Goal: Communication & Community: Answer question/provide support

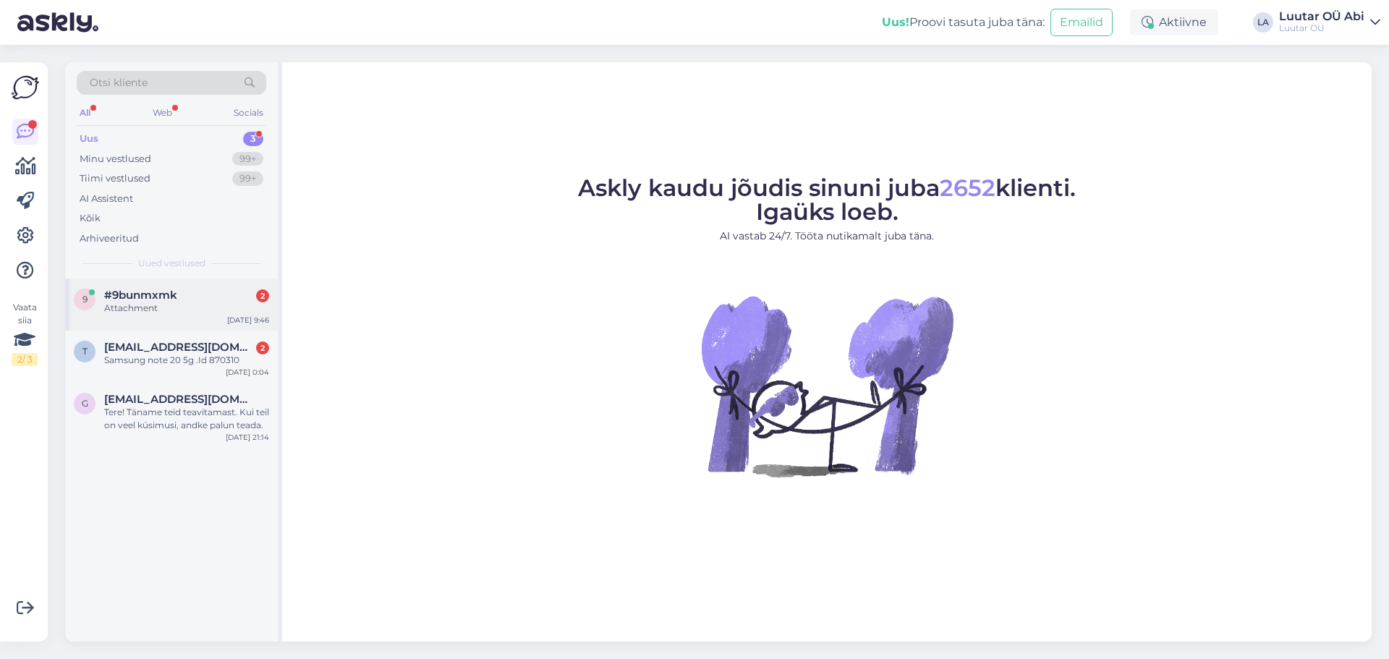
click at [162, 322] on div "9 #9bunmxmk 2 Attachment [DATE] 9:46" at bounding box center [171, 305] width 213 height 52
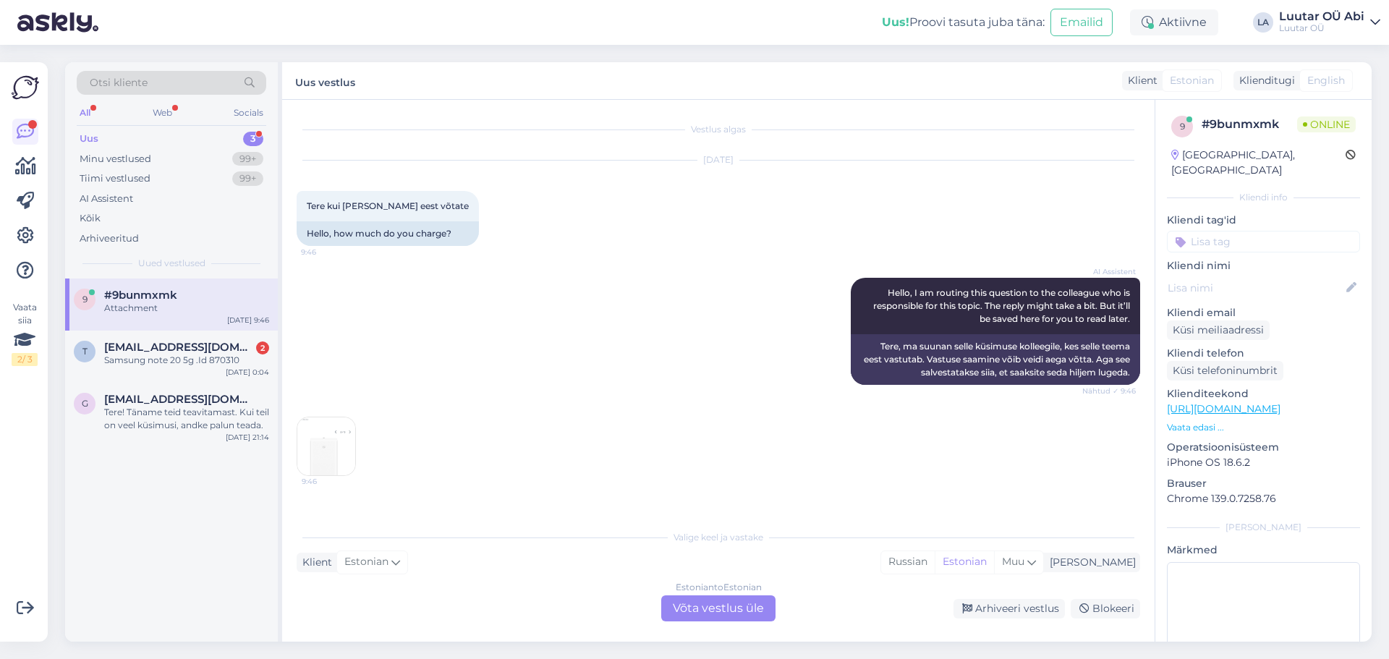
click at [323, 443] on img at bounding box center [326, 446] width 58 height 58
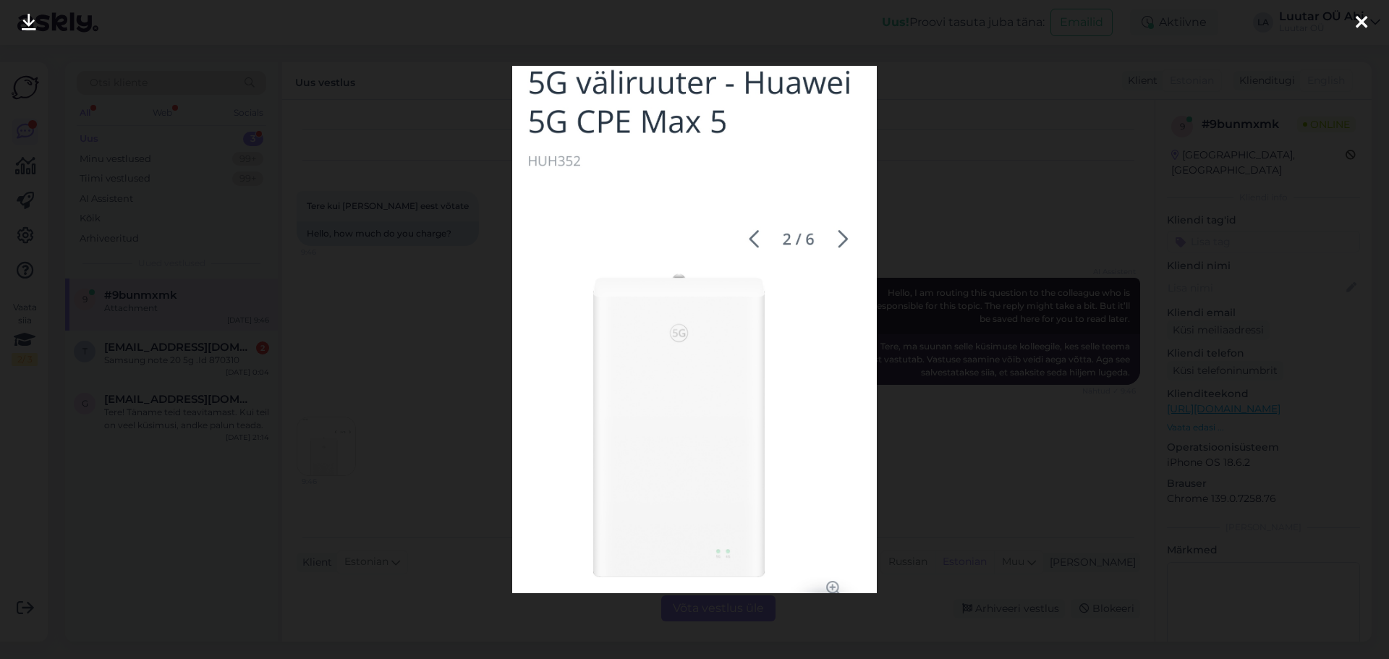
click at [17, 20] on link at bounding box center [29, 23] width 32 height 46
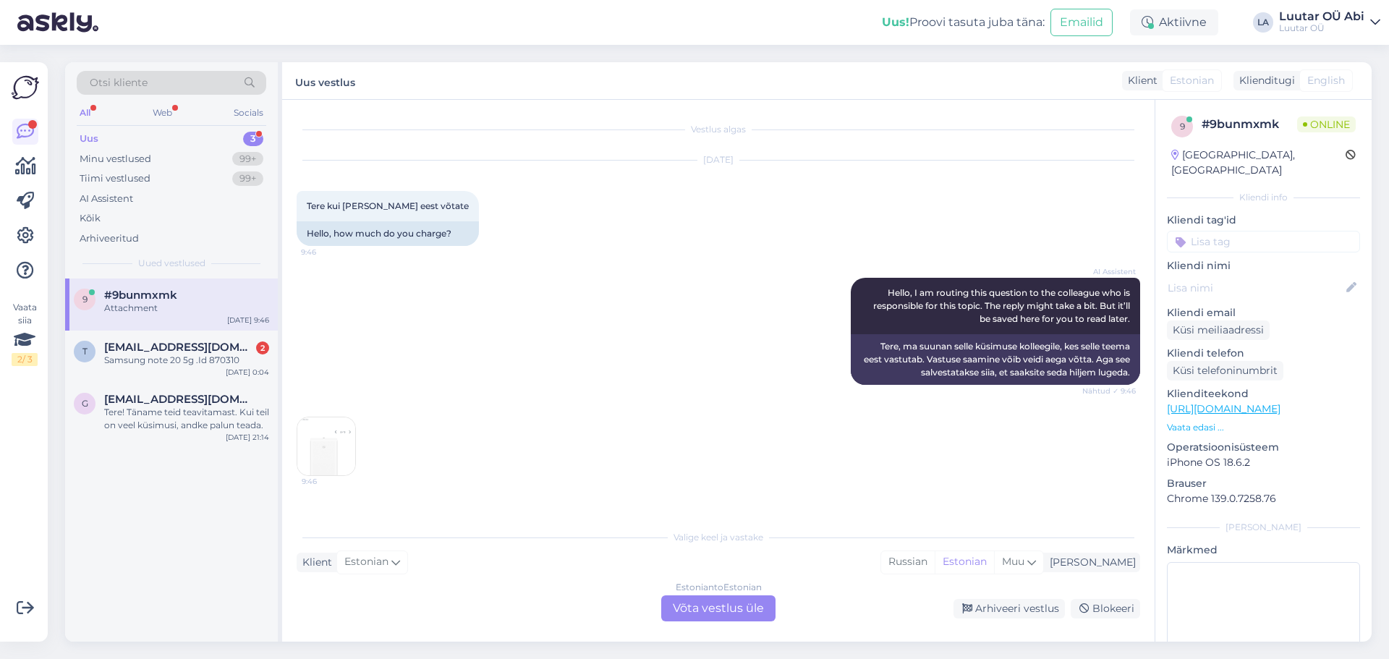
click at [697, 606] on div "Estonian to Estonian Võta vestlus üle" at bounding box center [718, 608] width 114 height 26
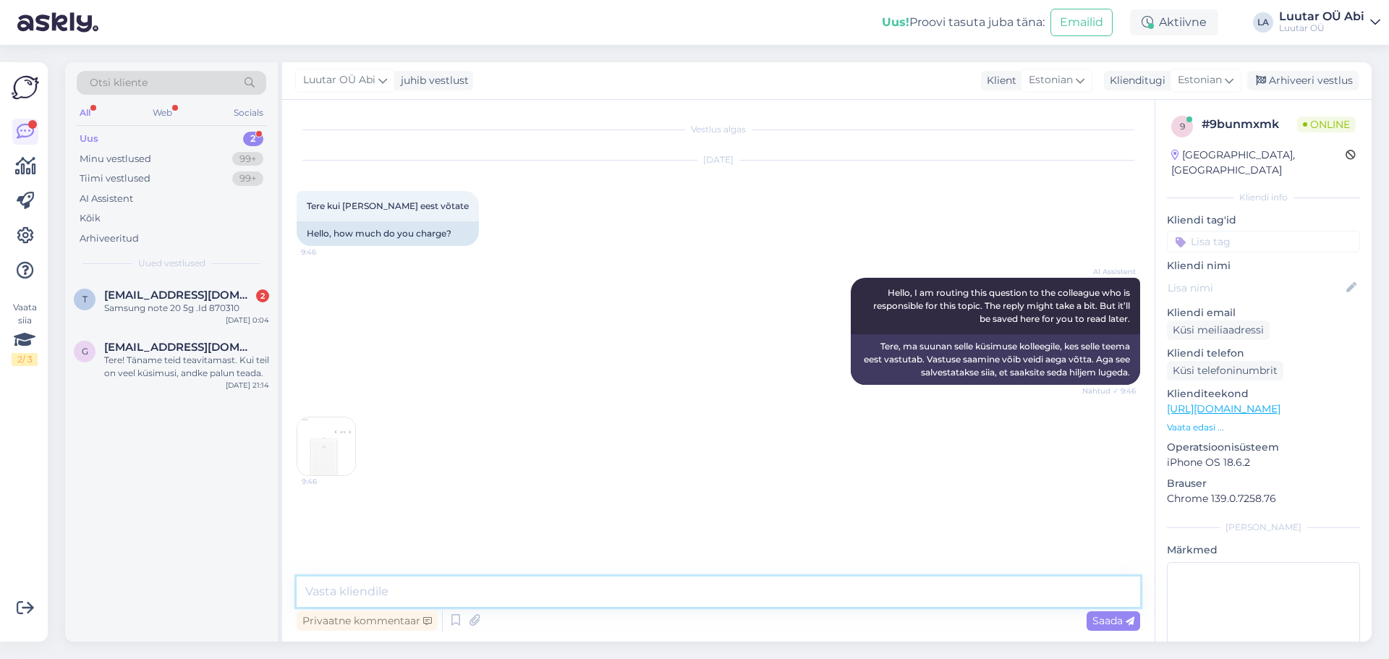
click at [674, 587] on textarea at bounding box center [719, 592] width 844 height 30
type textarea "kohe hindame"
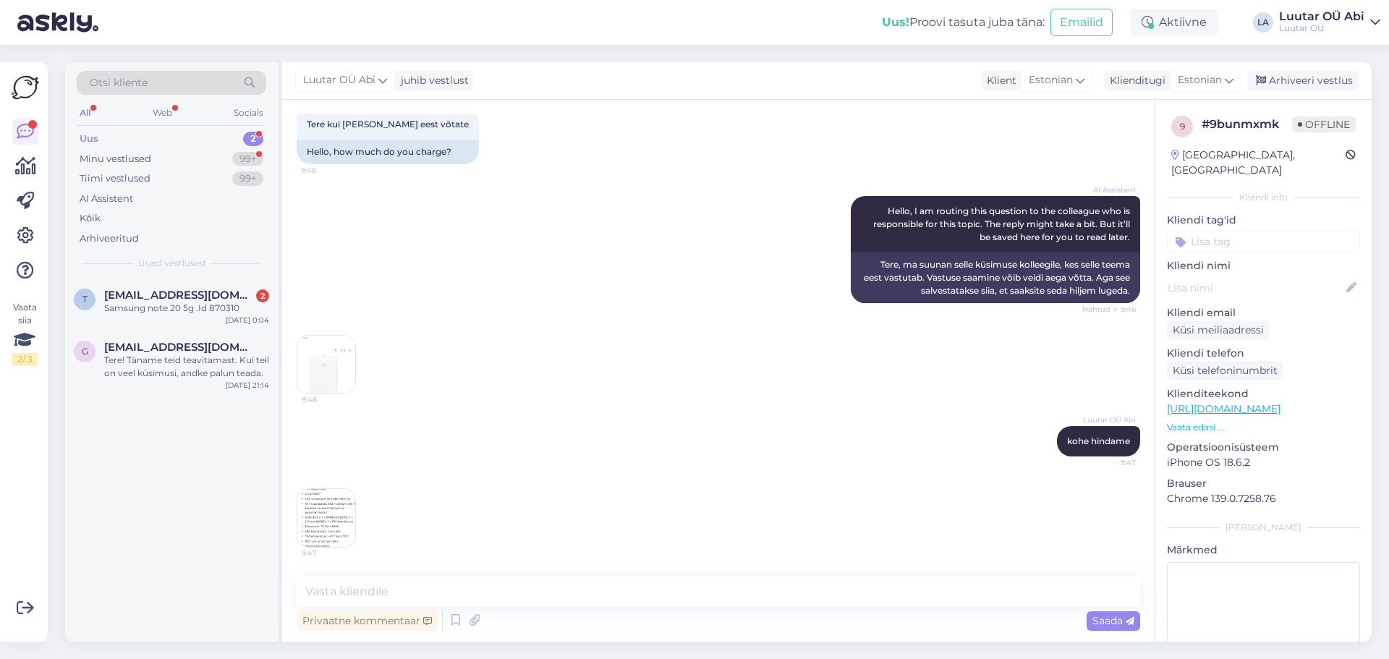
scroll to position [144, 0]
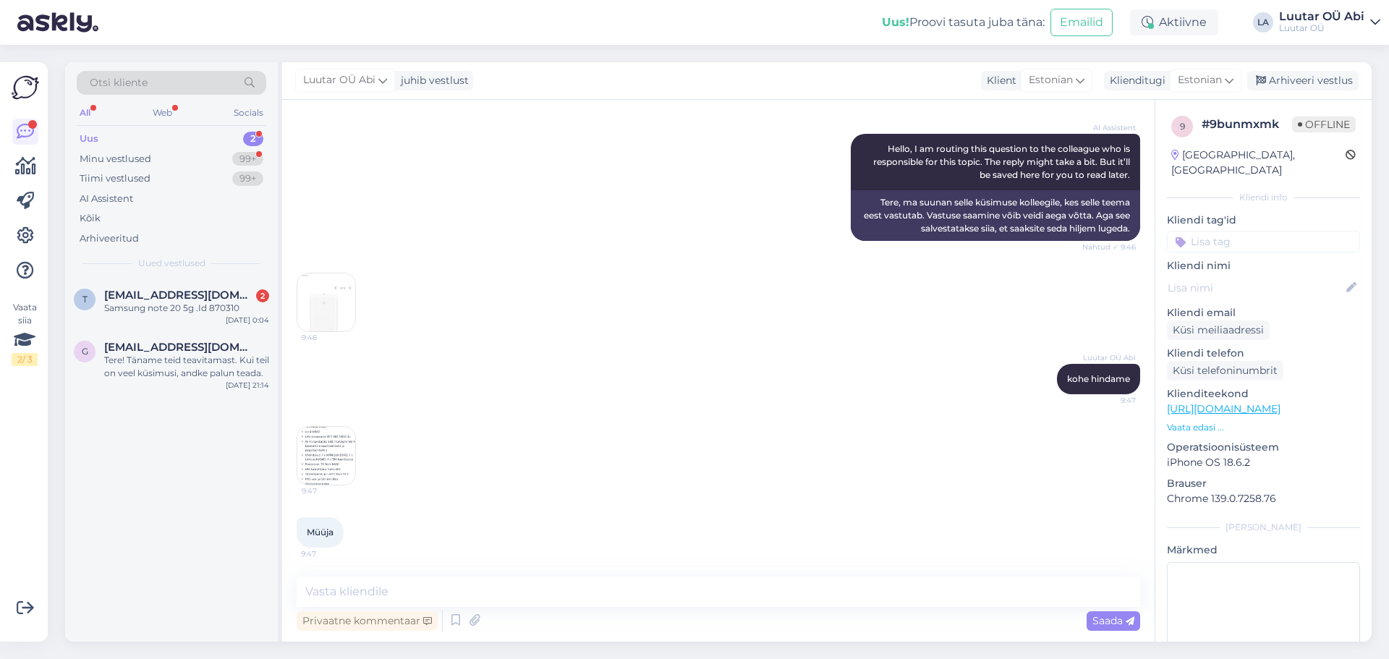
click at [328, 452] on img at bounding box center [326, 456] width 58 height 58
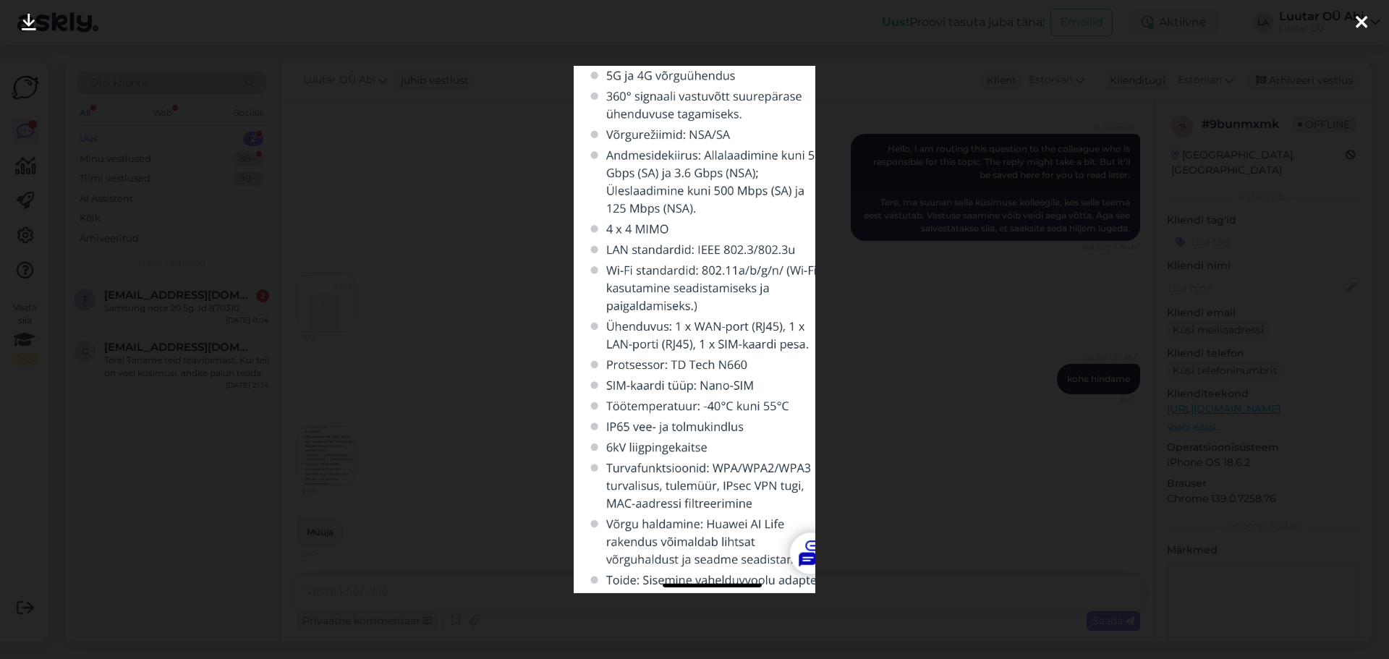
click at [454, 281] on div at bounding box center [694, 329] width 1389 height 659
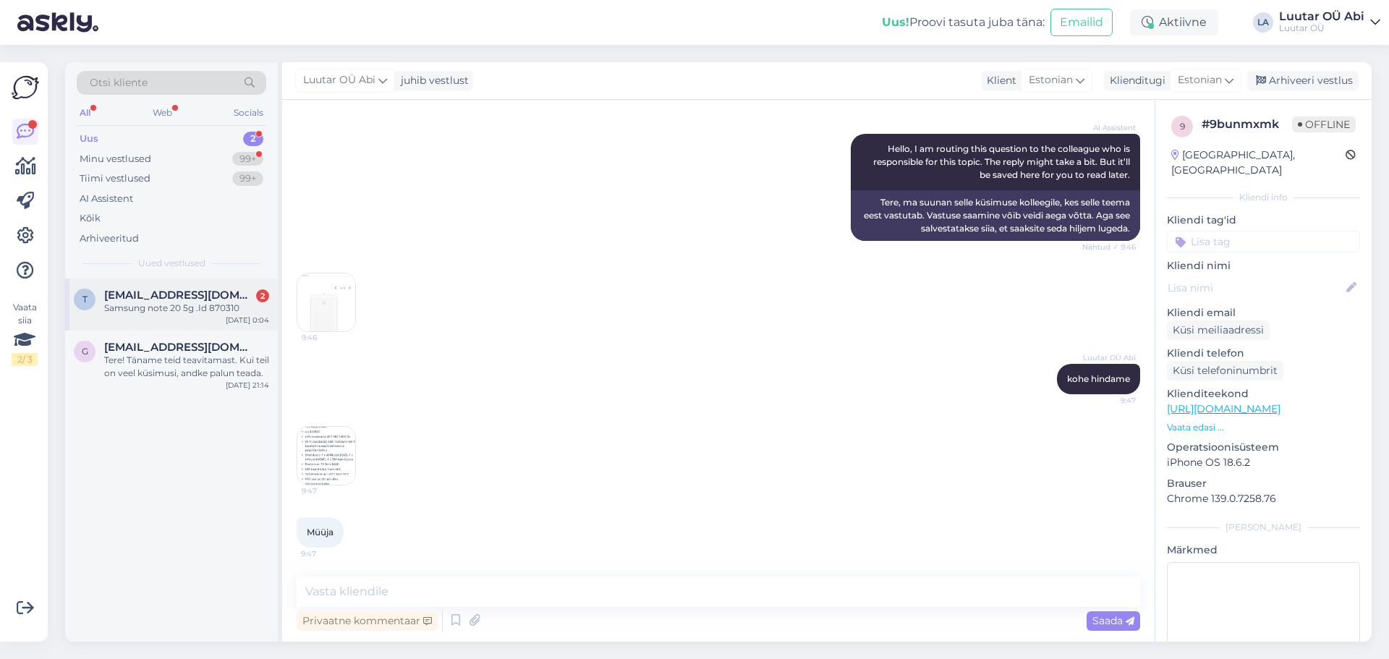
click at [229, 316] on div "[DATE] 0:04" at bounding box center [247, 320] width 43 height 11
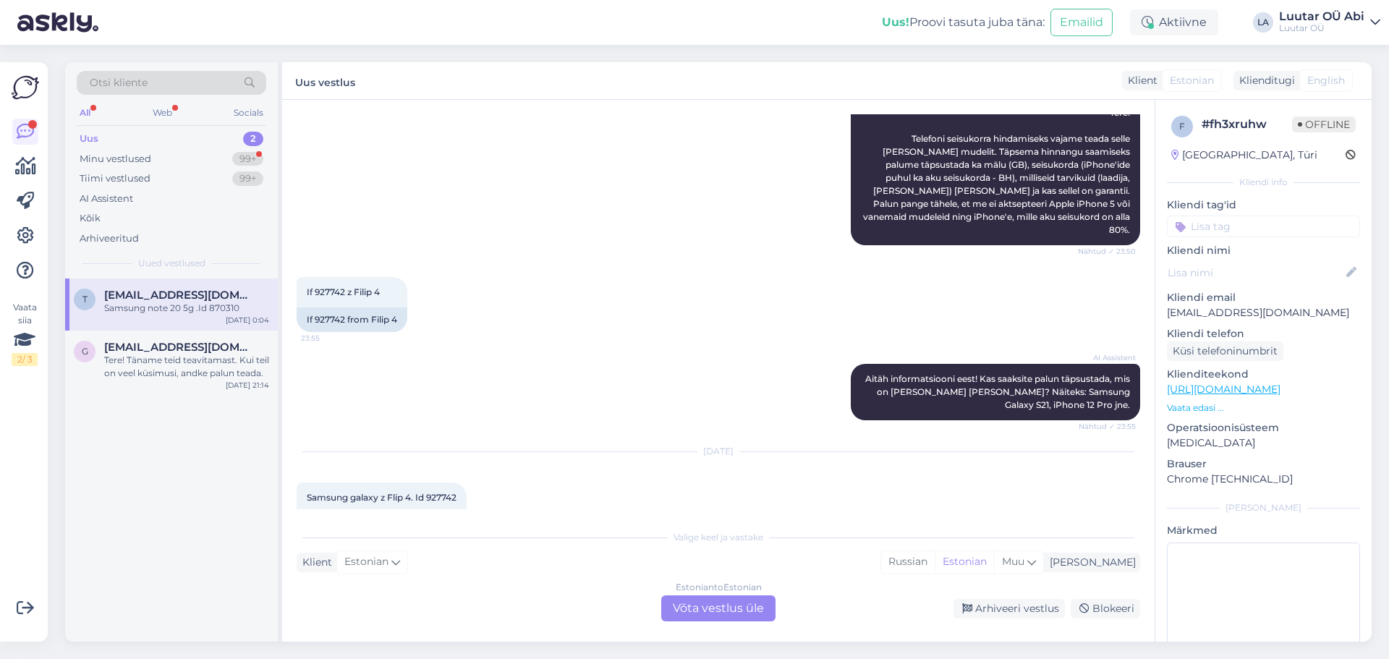
scroll to position [324, 0]
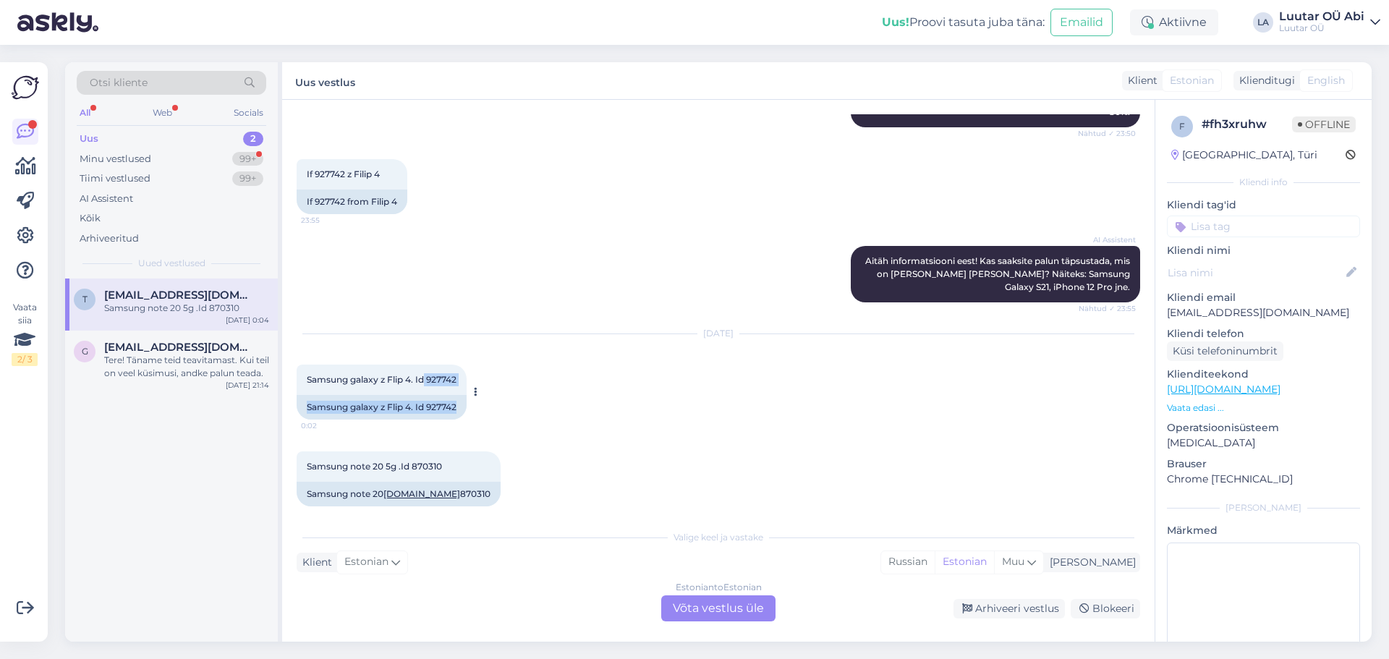
drag, startPoint x: 426, startPoint y: 366, endPoint x: 464, endPoint y: 363, distance: 38.5
click at [467, 365] on div "Samsung galaxy z Flip 4. Id 927742 0:02" at bounding box center [382, 380] width 170 height 30
copy span "927742"
click at [658, 401] on div "[DATE] Samsung galaxy z Flip 4. Id 927742 0:02 Samsung galaxy z Flip 4. Id 9277…" at bounding box center [719, 376] width 844 height 117
click at [713, 604] on div "Estonian to Estonian Võta vestlus üle" at bounding box center [718, 608] width 114 height 26
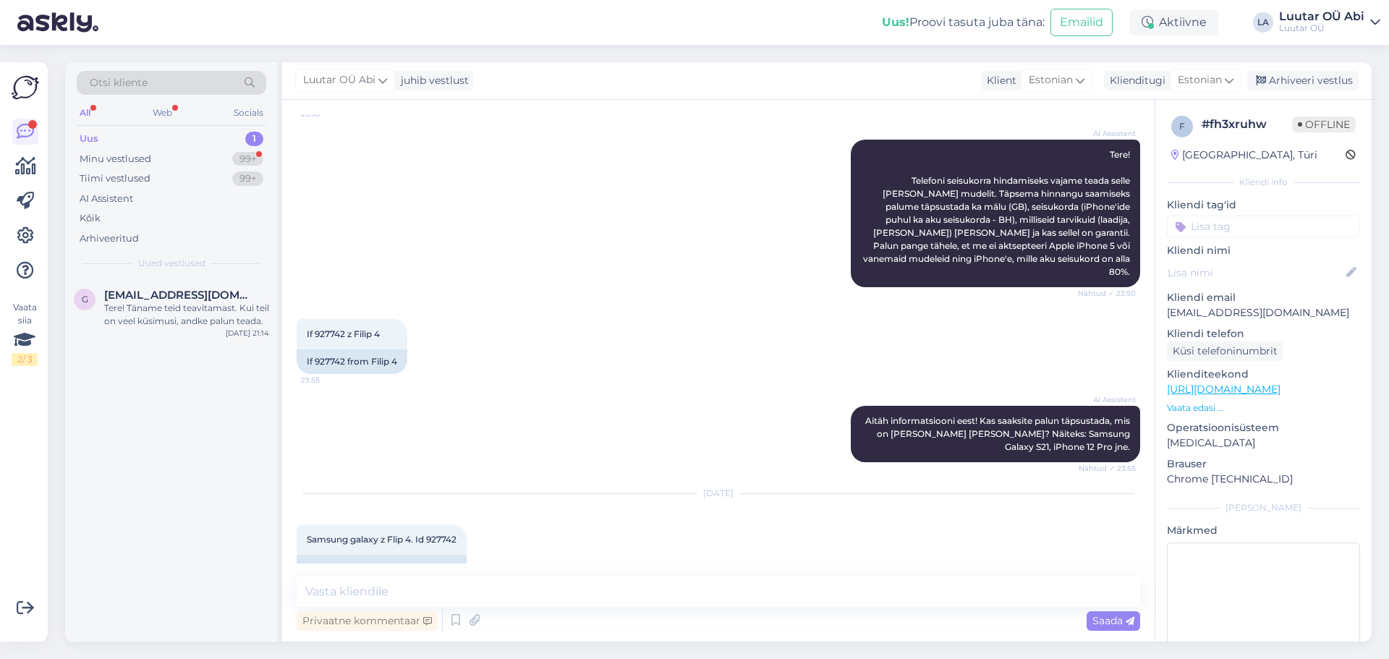
scroll to position [270, 0]
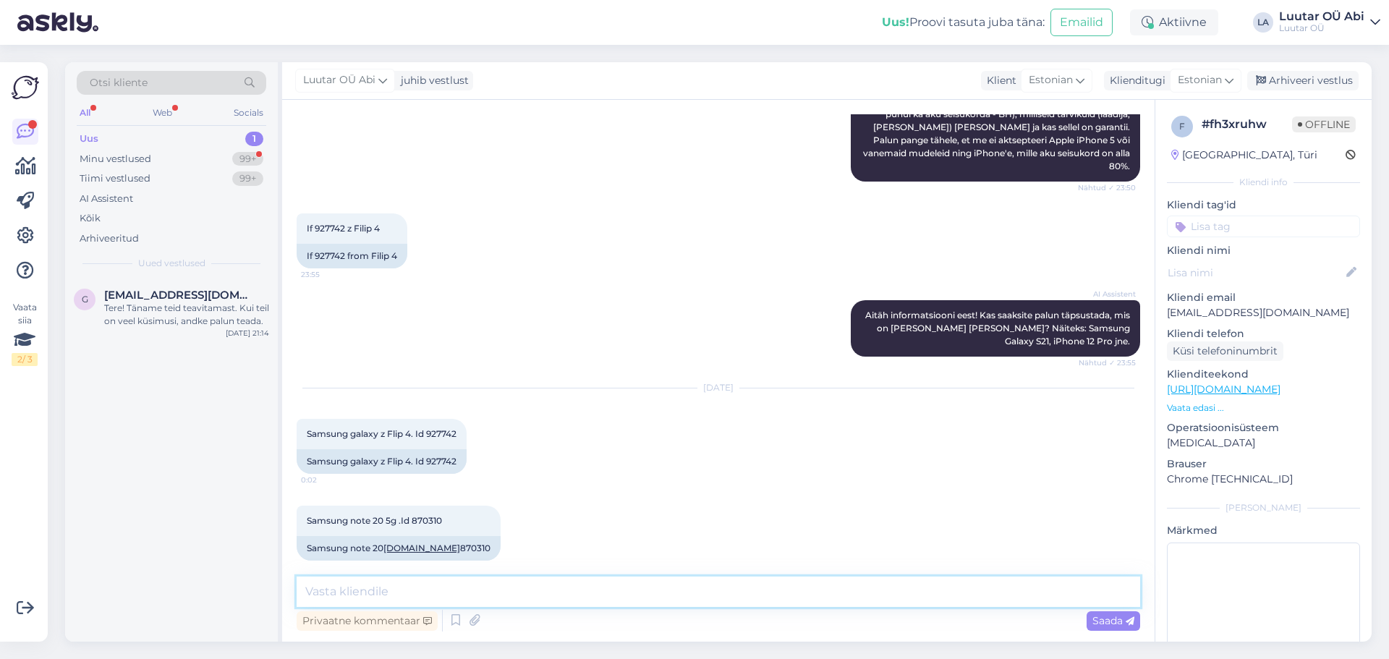
click at [519, 593] on textarea at bounding box center [719, 592] width 844 height 30
type textarea "Tere!"
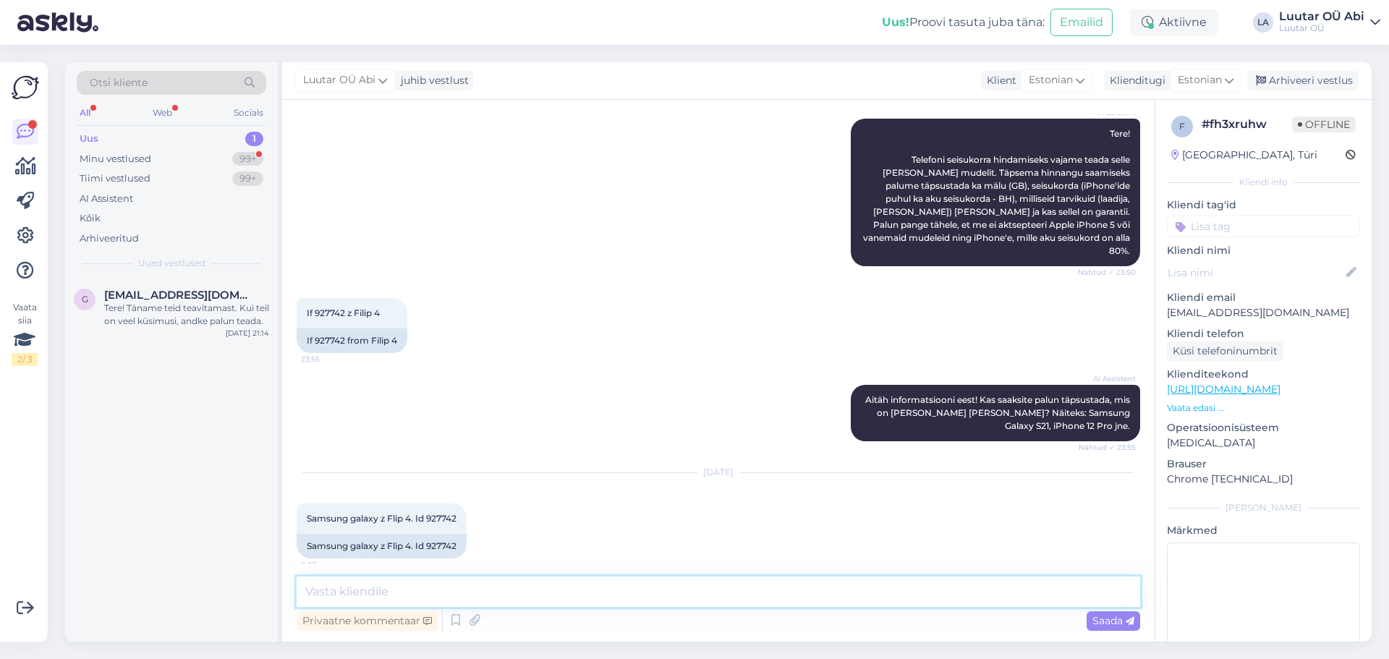
scroll to position [43, 0]
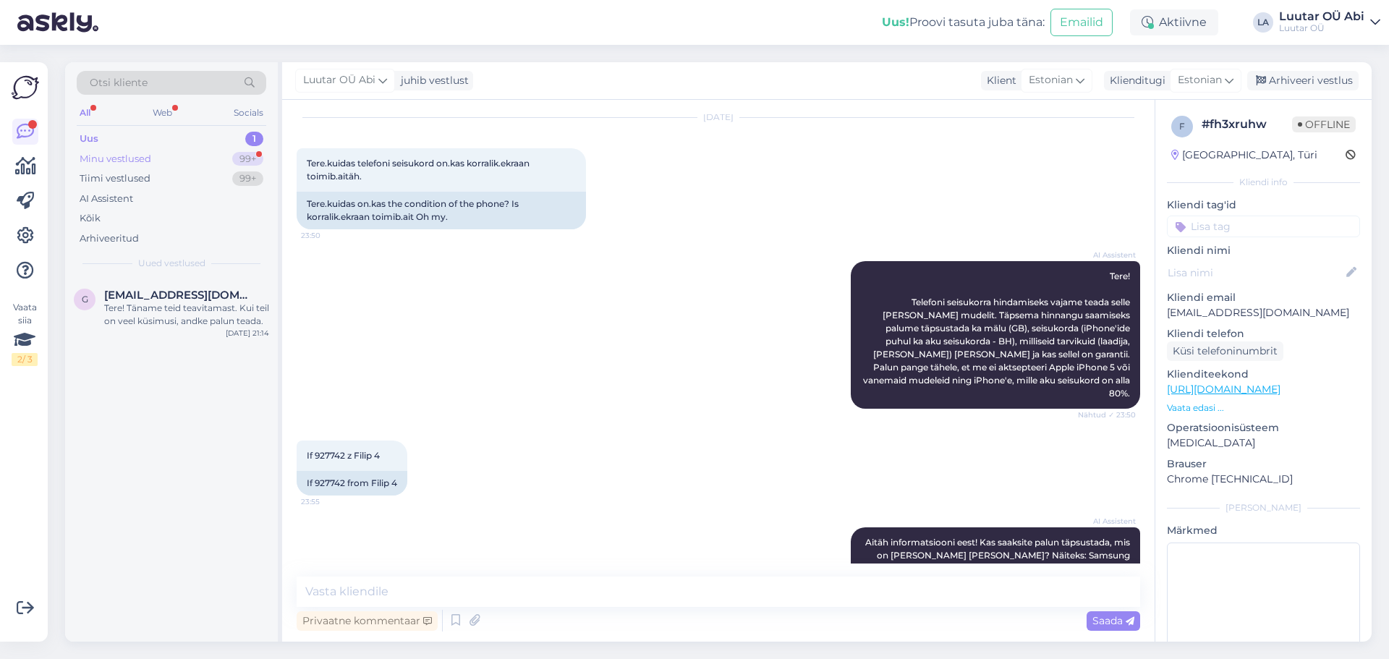
click at [179, 159] on div "Minu vestlused 99+" at bounding box center [172, 159] width 190 height 20
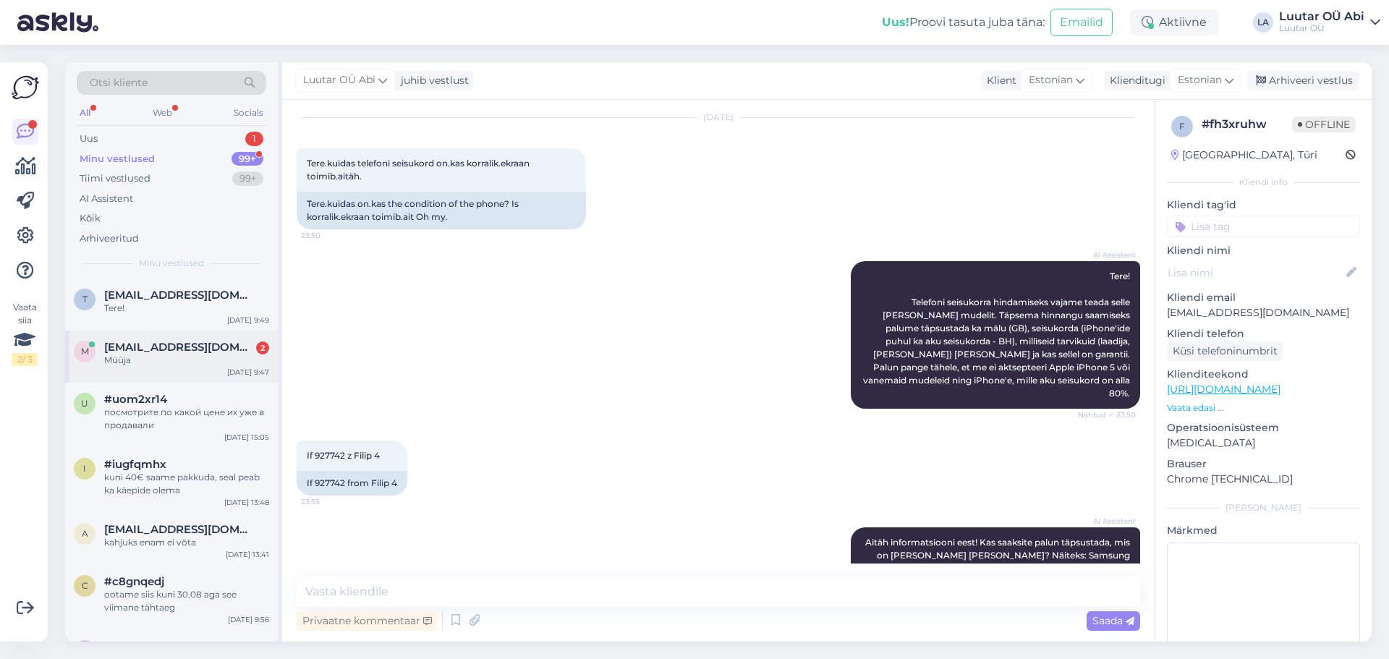
click at [184, 343] on span "[EMAIL_ADDRESS][DOMAIN_NAME]" at bounding box center [179, 347] width 150 height 13
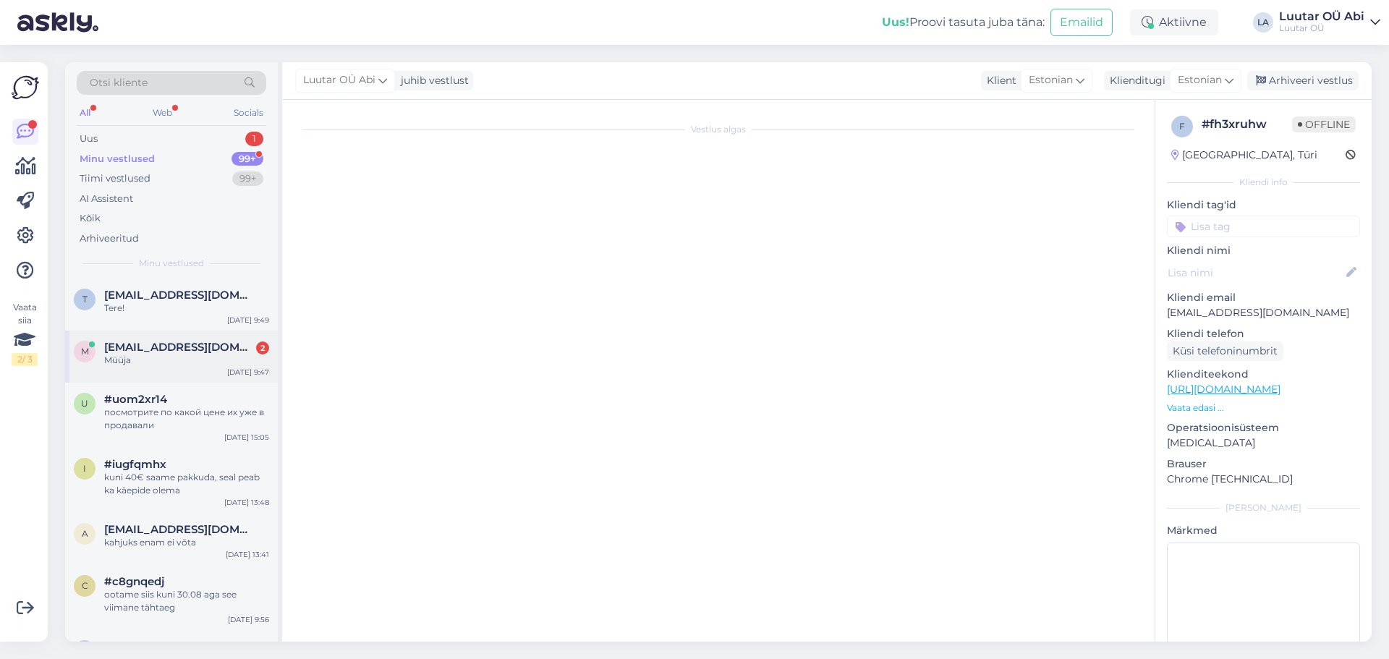
scroll to position [144, 0]
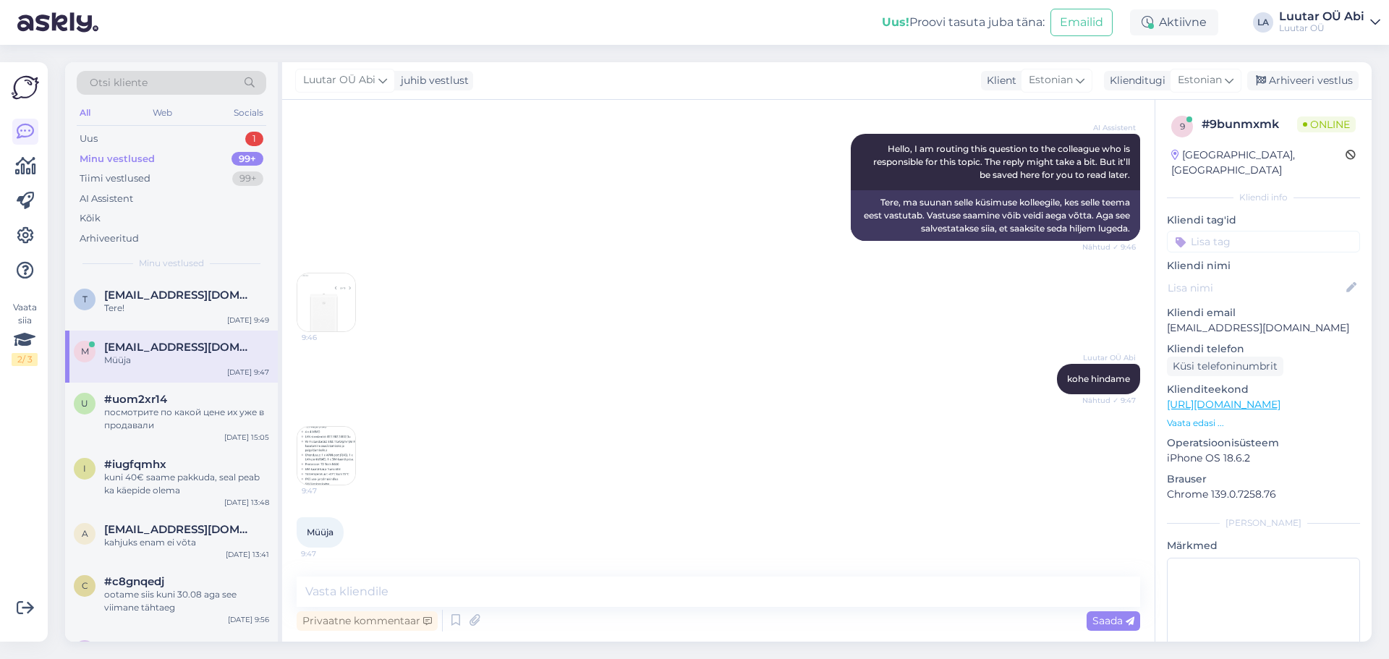
click at [682, 412] on div "9:47" at bounding box center [719, 455] width 844 height 91
click at [203, 305] on div "Tere!" at bounding box center [186, 308] width 165 height 13
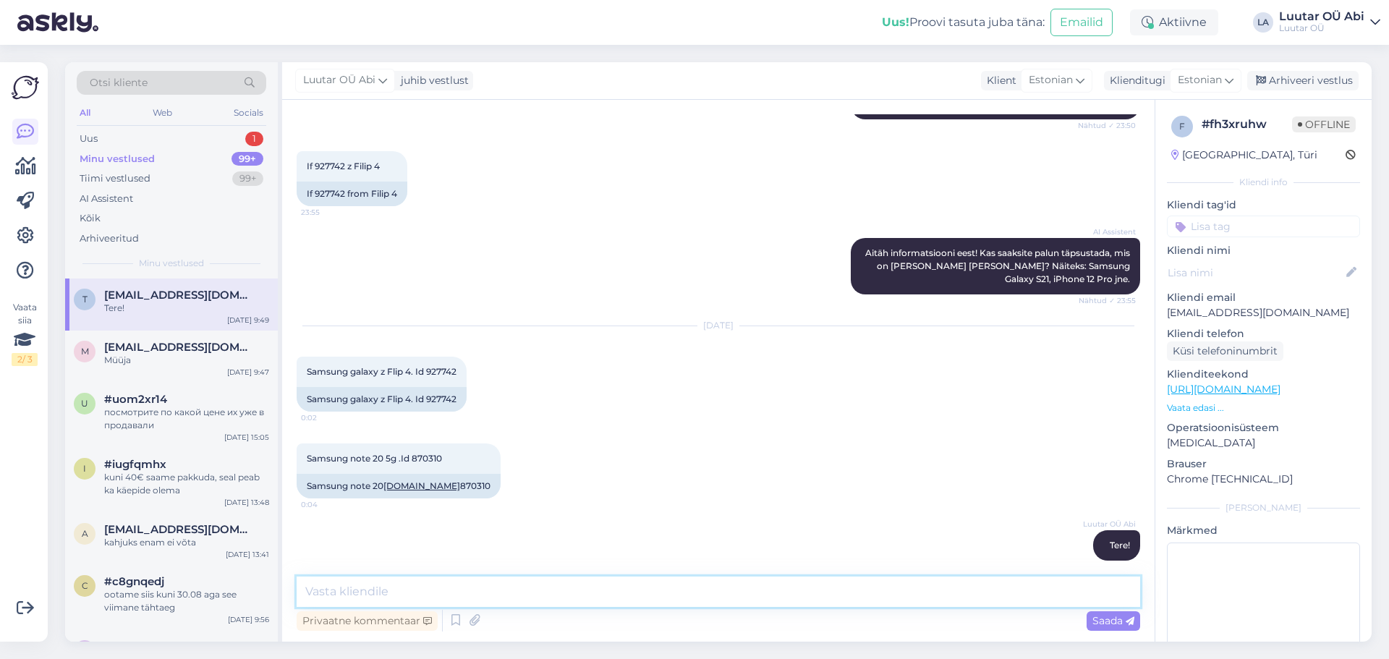
click at [562, 592] on textarea at bounding box center [719, 592] width 844 height 30
type textarea "s"
type textarea "telefoni seisukord on hea, ekraan korras, kõik toimib"
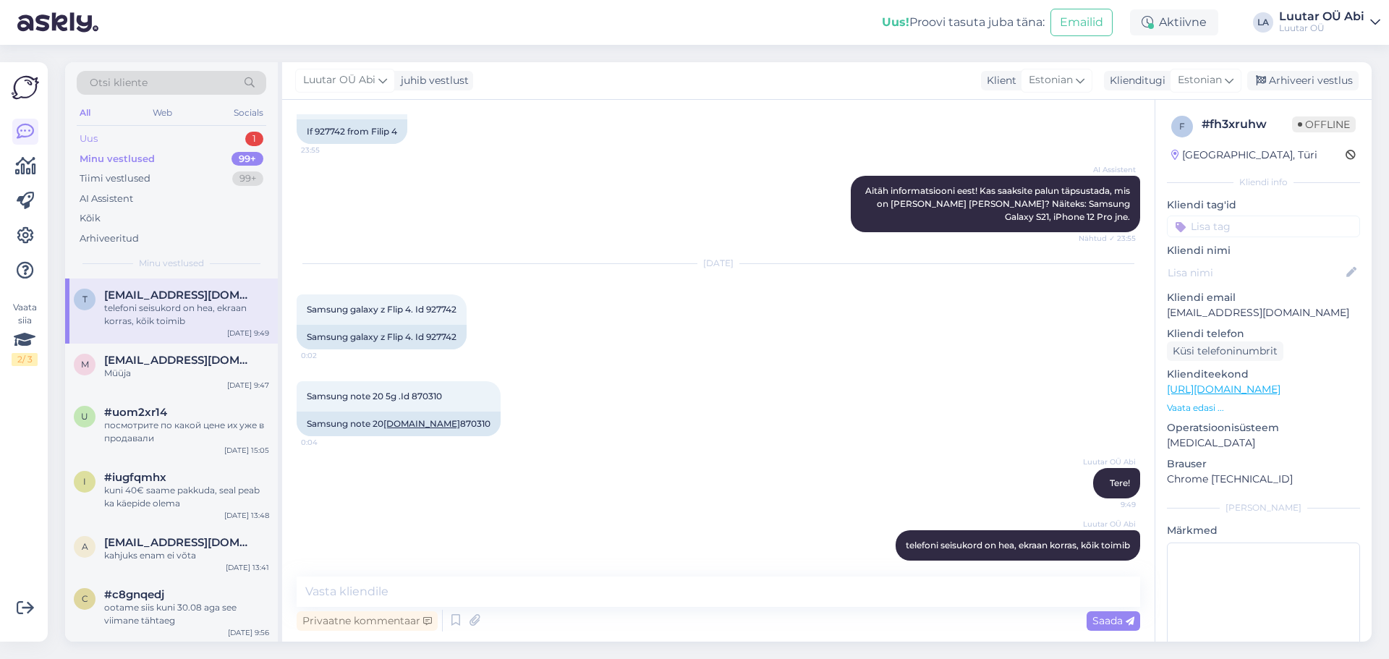
click at [180, 131] on div "Uus 1" at bounding box center [172, 139] width 190 height 20
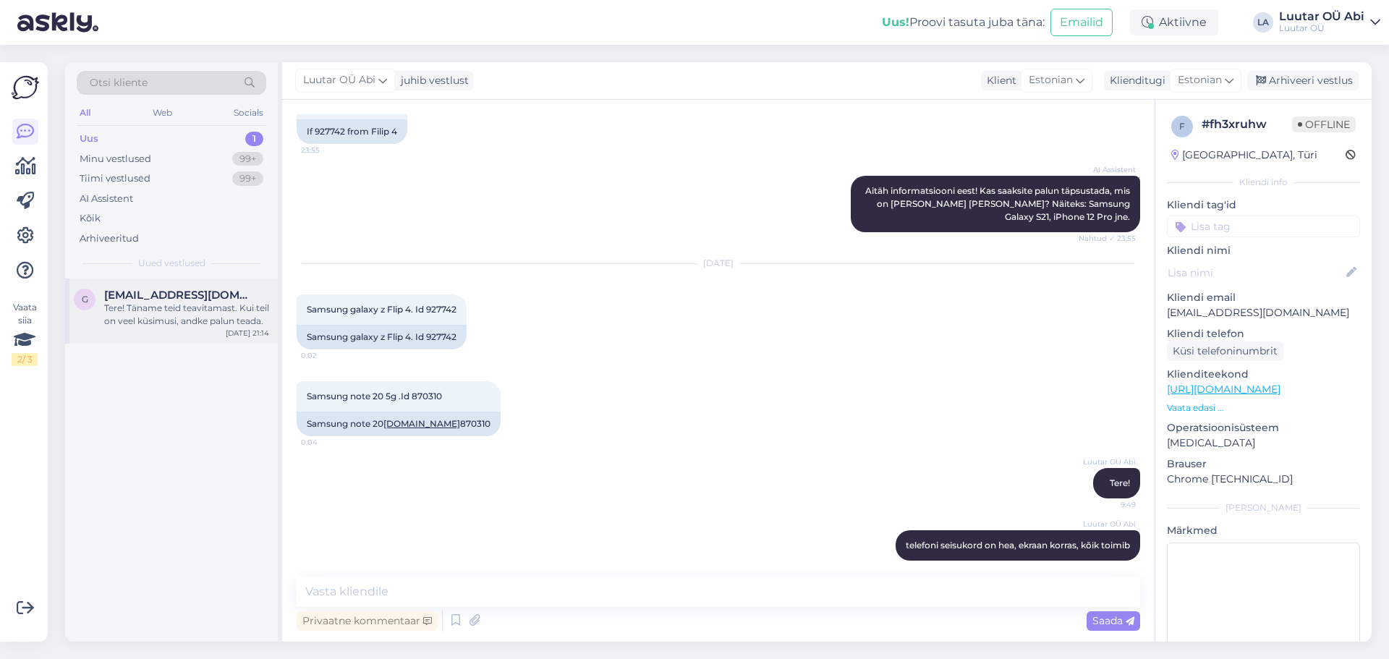
click at [195, 309] on div "Tere! Täname teid teavitamast. Kui teil on veel küsimusi, andke palun teada." at bounding box center [186, 315] width 165 height 26
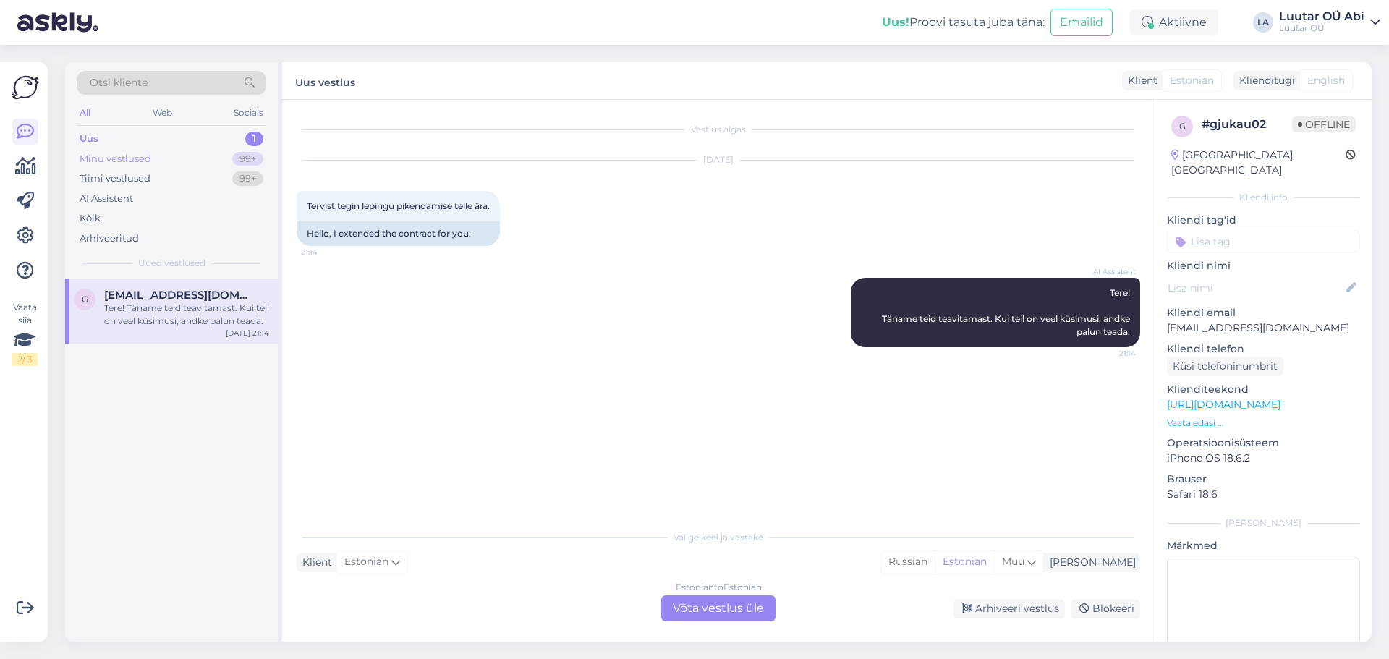
click at [226, 162] on div "Minu vestlused 99+" at bounding box center [172, 159] width 190 height 20
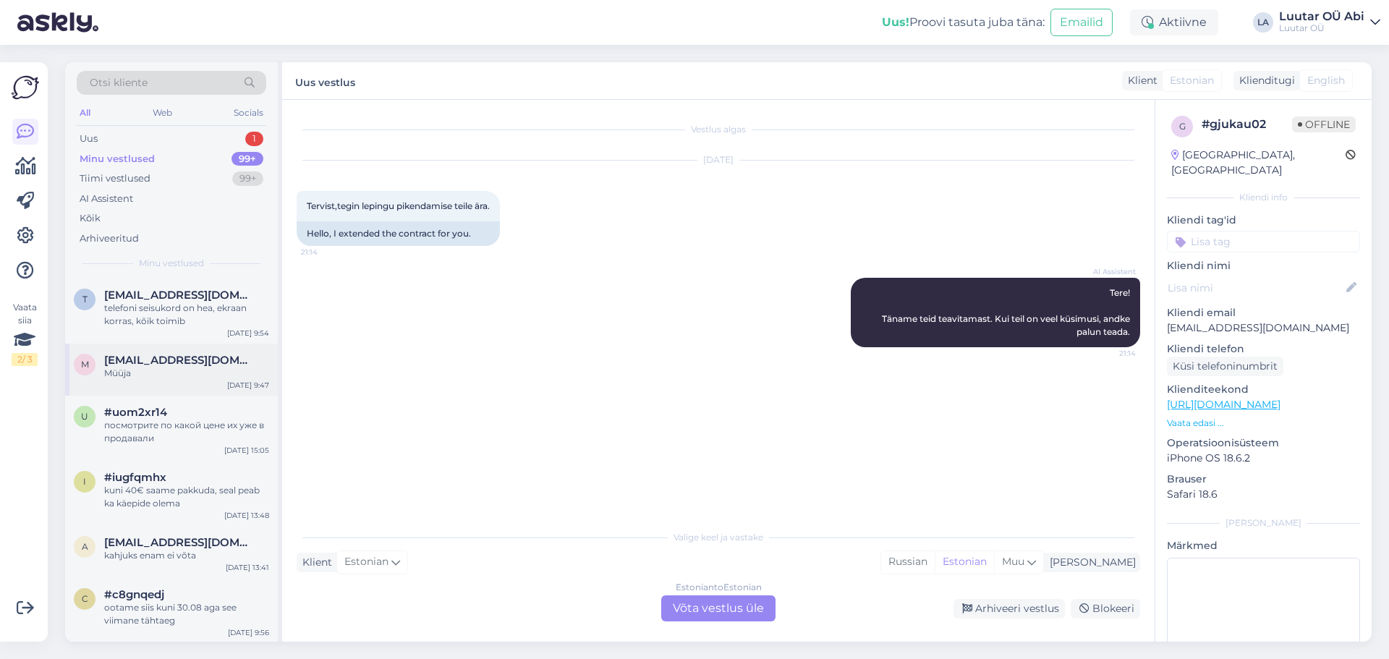
click at [234, 370] on div "Müüja" at bounding box center [186, 373] width 165 height 13
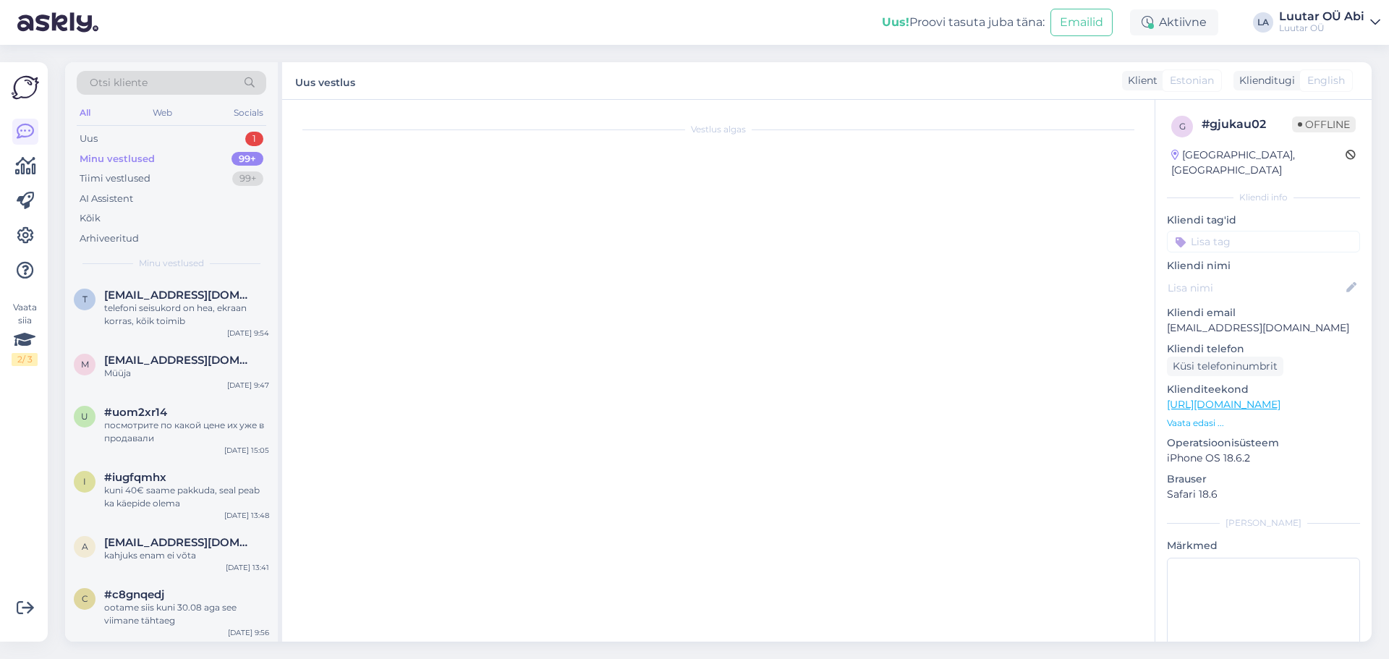
scroll to position [144, 0]
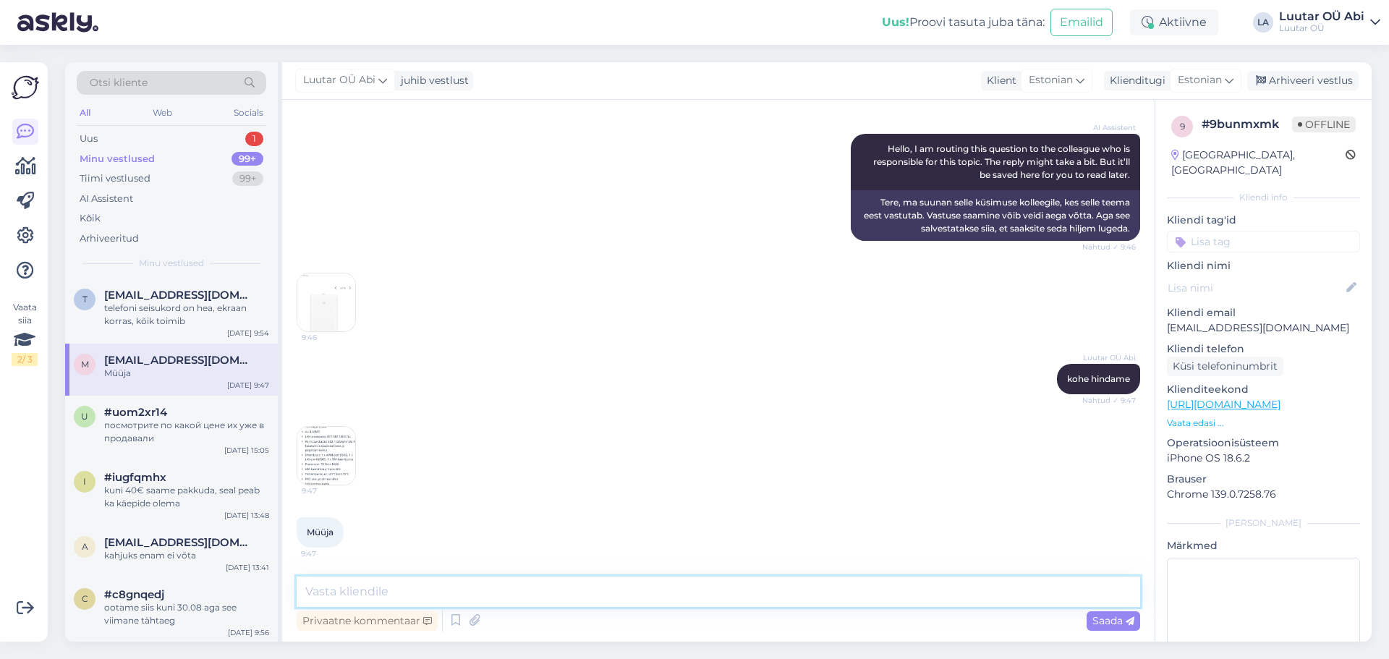
click at [495, 602] on textarea at bounding box center [719, 592] width 844 height 30
type textarea "kuni 80€ saame pakkuda"
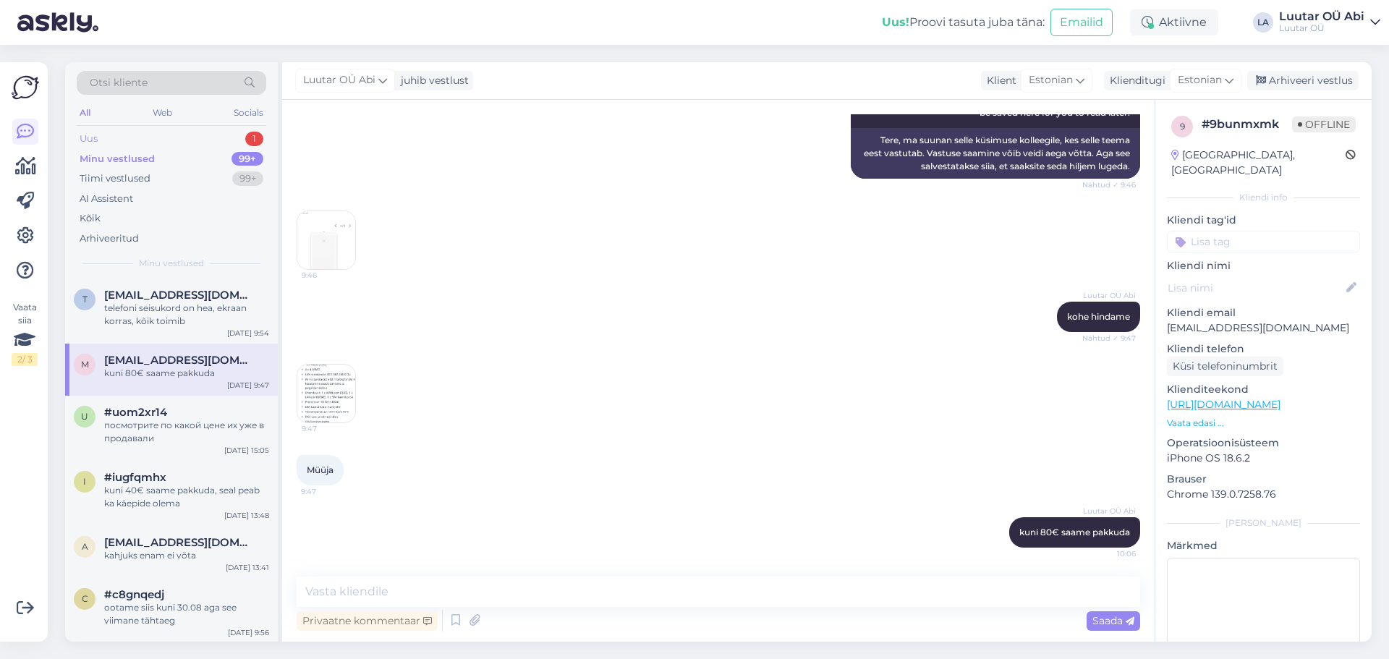
click at [109, 135] on div "Uus 1" at bounding box center [172, 139] width 190 height 20
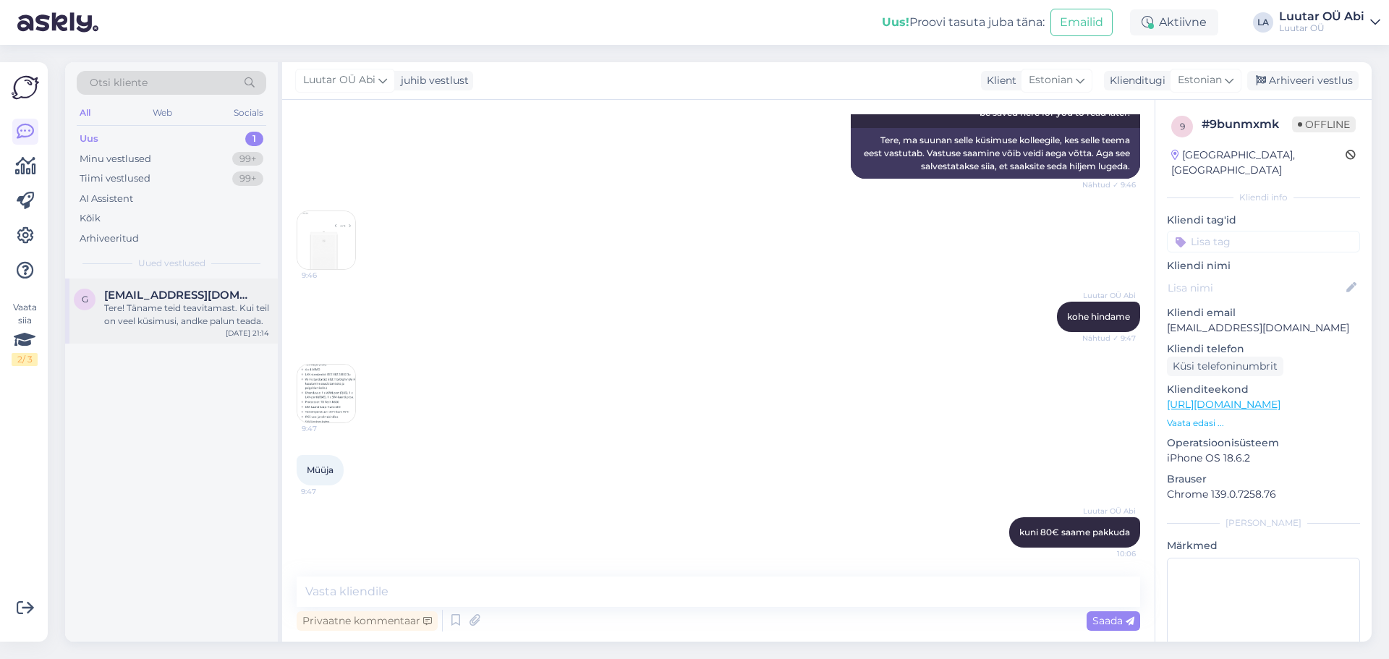
click at [239, 307] on div "Tere! Täname teid teavitamast. Kui teil on veel küsimusi, andke palun teada." at bounding box center [186, 315] width 165 height 26
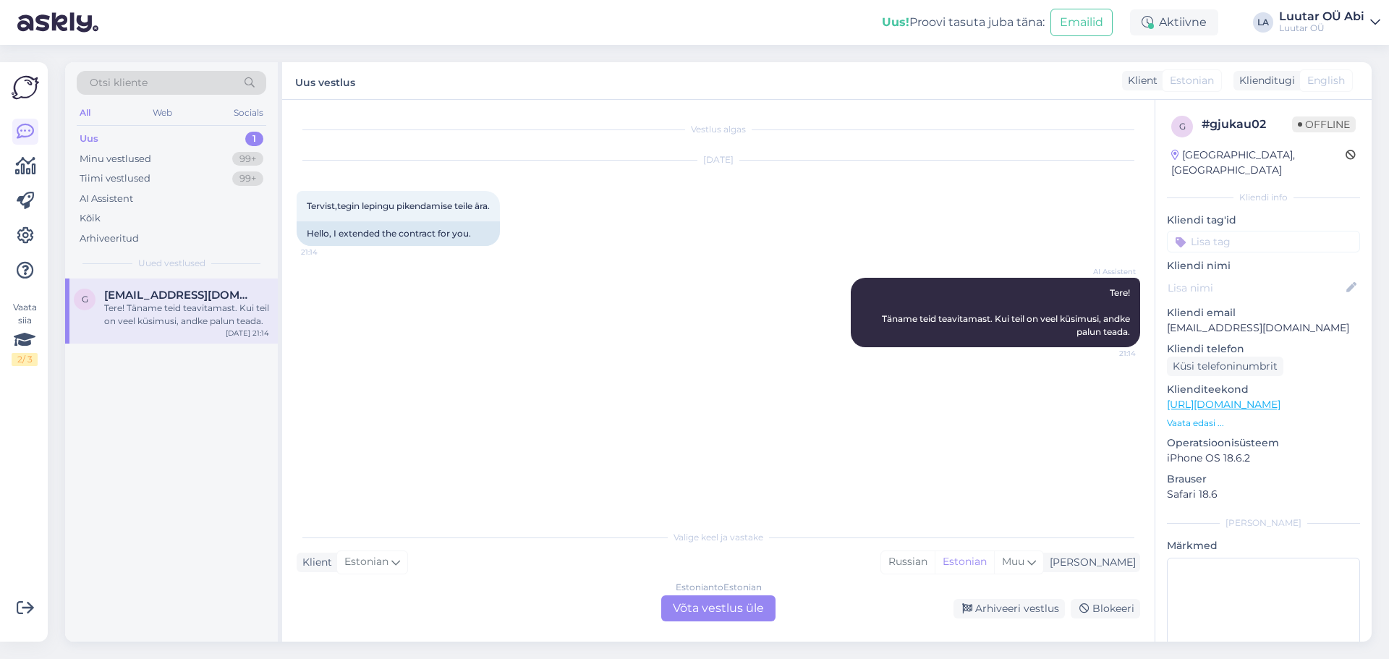
scroll to position [0, 0]
click at [705, 610] on div "Estonian to Estonian Võta vestlus üle" at bounding box center [718, 608] width 114 height 26
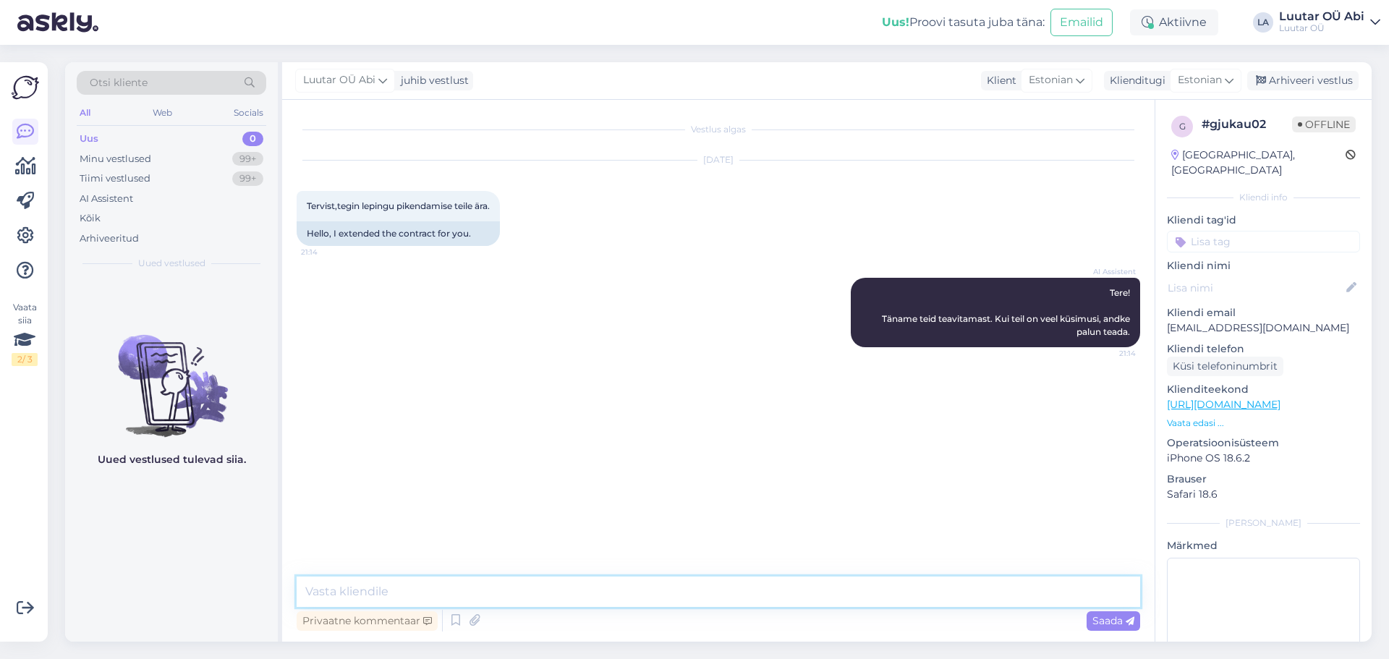
click at [687, 588] on textarea at bounding box center [719, 592] width 844 height 30
type textarea "saatke palun enda iskukood ja mis panga kaudu maksite"
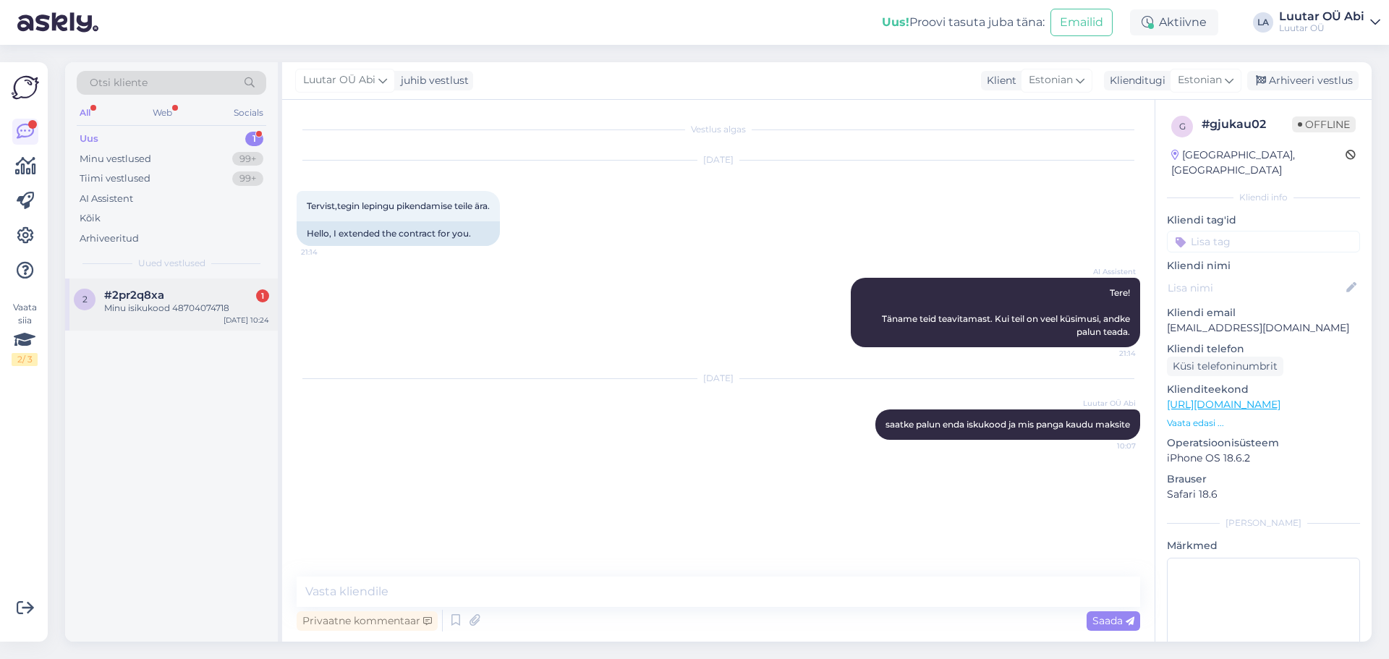
click at [162, 302] on div "Minu isikukood 48704074718" at bounding box center [186, 308] width 165 height 13
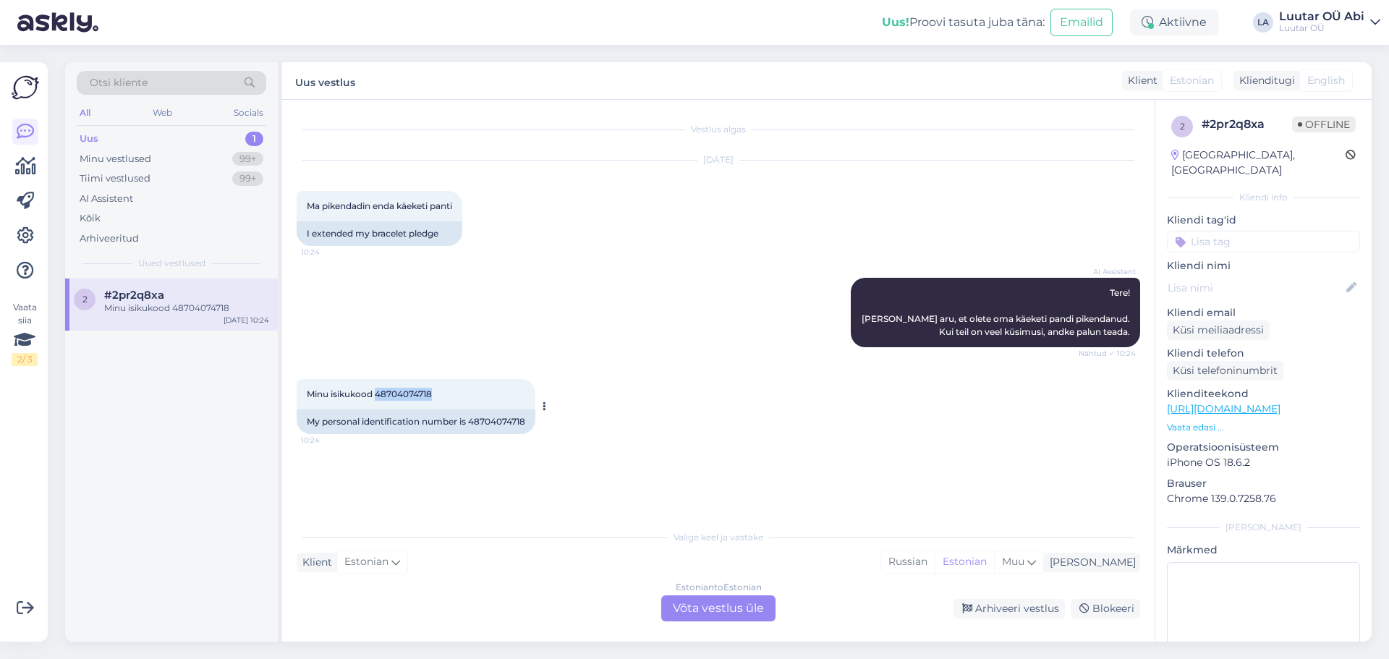
drag, startPoint x: 378, startPoint y: 395, endPoint x: 445, endPoint y: 396, distance: 66.6
click at [445, 396] on div "Minu isikukood 48704074718 10:24" at bounding box center [416, 394] width 239 height 30
copy span "48704074718"
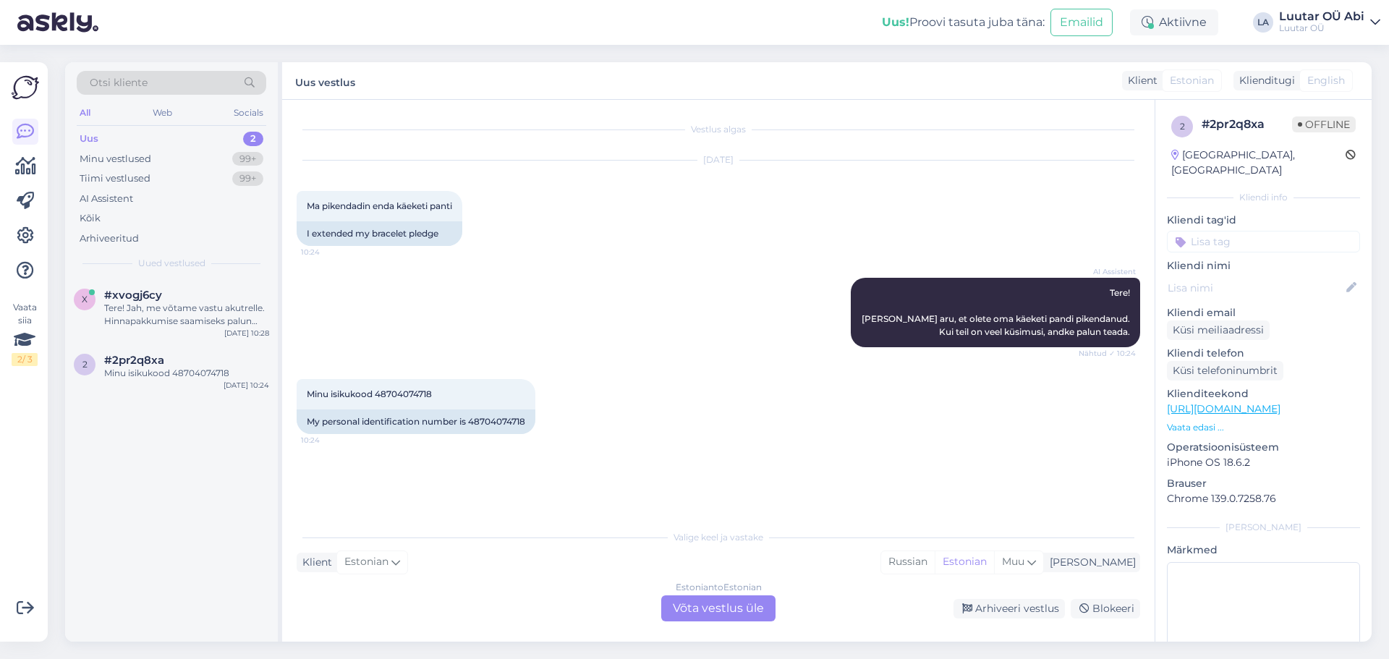
click at [739, 612] on div "Estonian to Estonian Võta vestlus üle" at bounding box center [718, 608] width 114 height 26
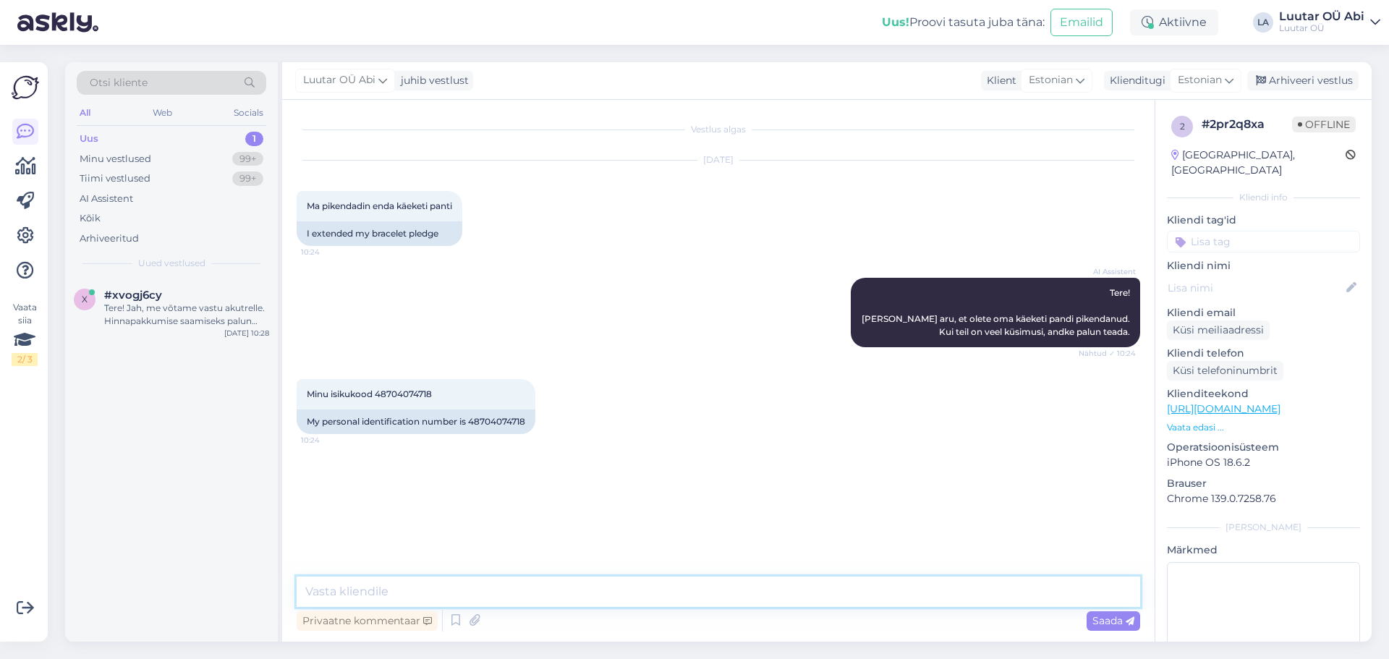
click at [658, 587] on textarea at bounding box center [719, 592] width 844 height 30
type textarea "kuni 22.09 on pikendus tehtud"
click at [173, 290] on div "#xvogj6cy" at bounding box center [186, 295] width 165 height 13
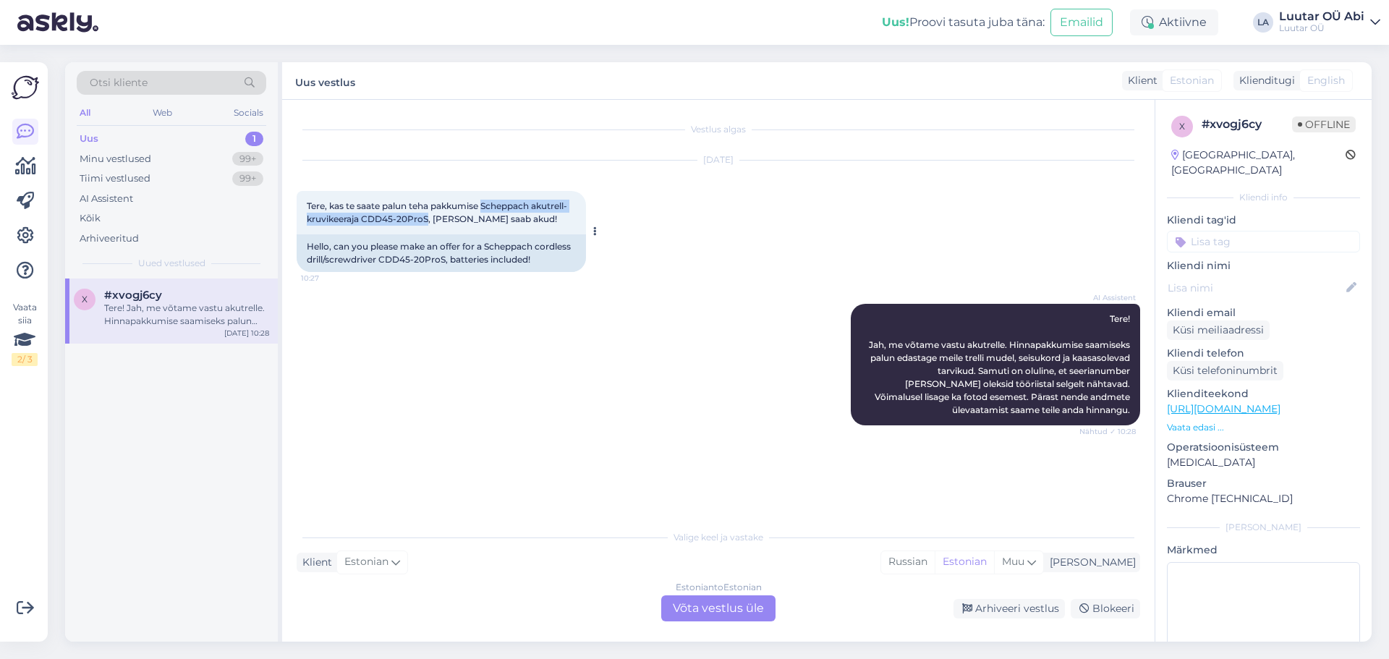
drag, startPoint x: 486, startPoint y: 204, endPoint x: 426, endPoint y: 216, distance: 61.2
click at [426, 216] on span "Tere, kas te saate palun teha pakkumise Scheppach akutrell-kruvikeeraj​a CDD45-…" at bounding box center [437, 212] width 260 height 24
copy span "Scheppach akutrell-kruvikeeraj​a CDD45-20ProS"
click at [695, 623] on div "Vestlus algas [DATE] Tere, kas te saate palun teha pakkumise Scheppach akutrell…" at bounding box center [718, 371] width 873 height 542
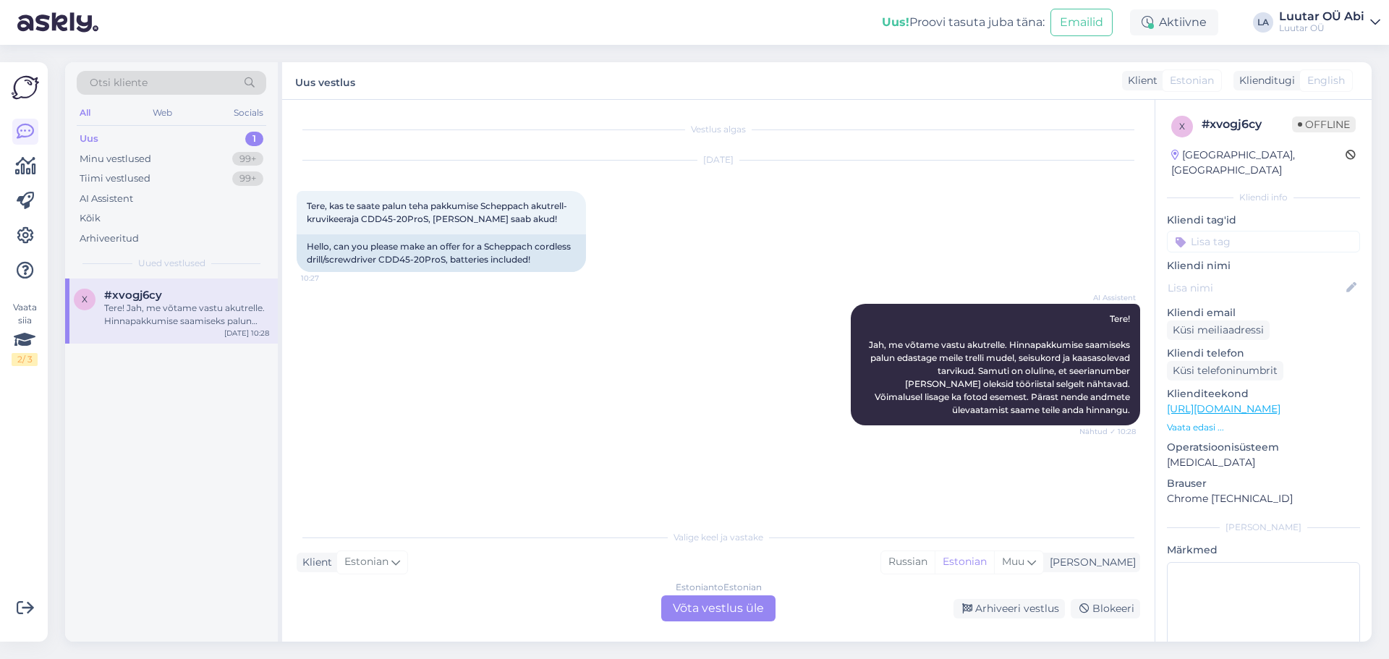
click at [697, 616] on div "Estonian to Estonian Võta vestlus üle" at bounding box center [718, 608] width 114 height 26
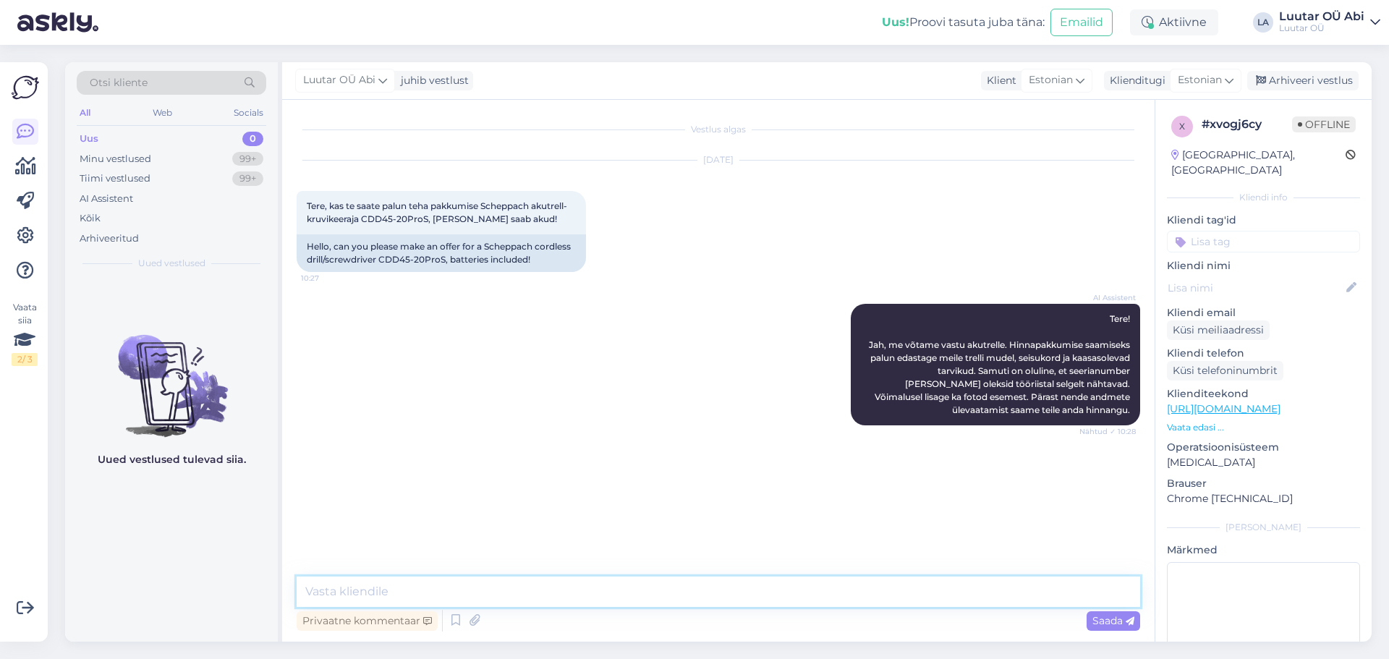
click at [667, 601] on textarea at bounding box center [719, 592] width 844 height 30
click at [655, 583] on textarea at bounding box center [719, 592] width 844 height 30
type textarea "a"
type textarea "mis võimsusega aku on ?"
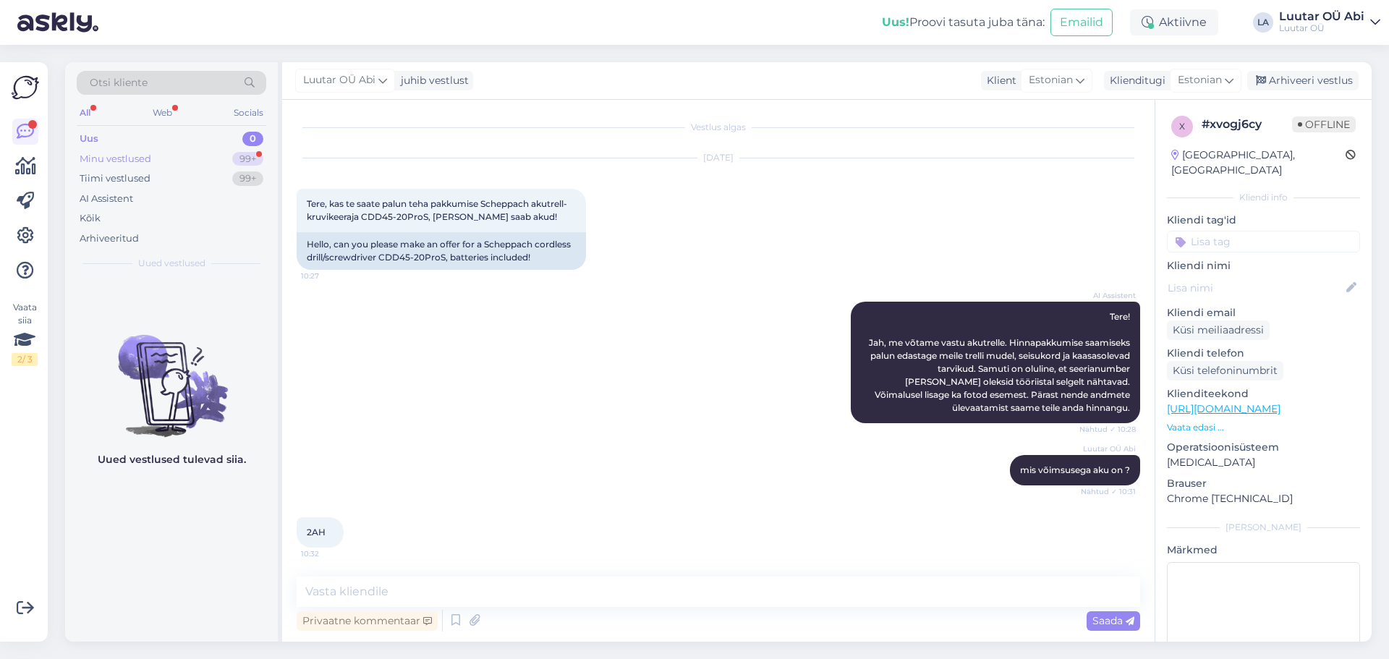
click at [201, 156] on div "Minu vestlused 99+" at bounding box center [172, 159] width 190 height 20
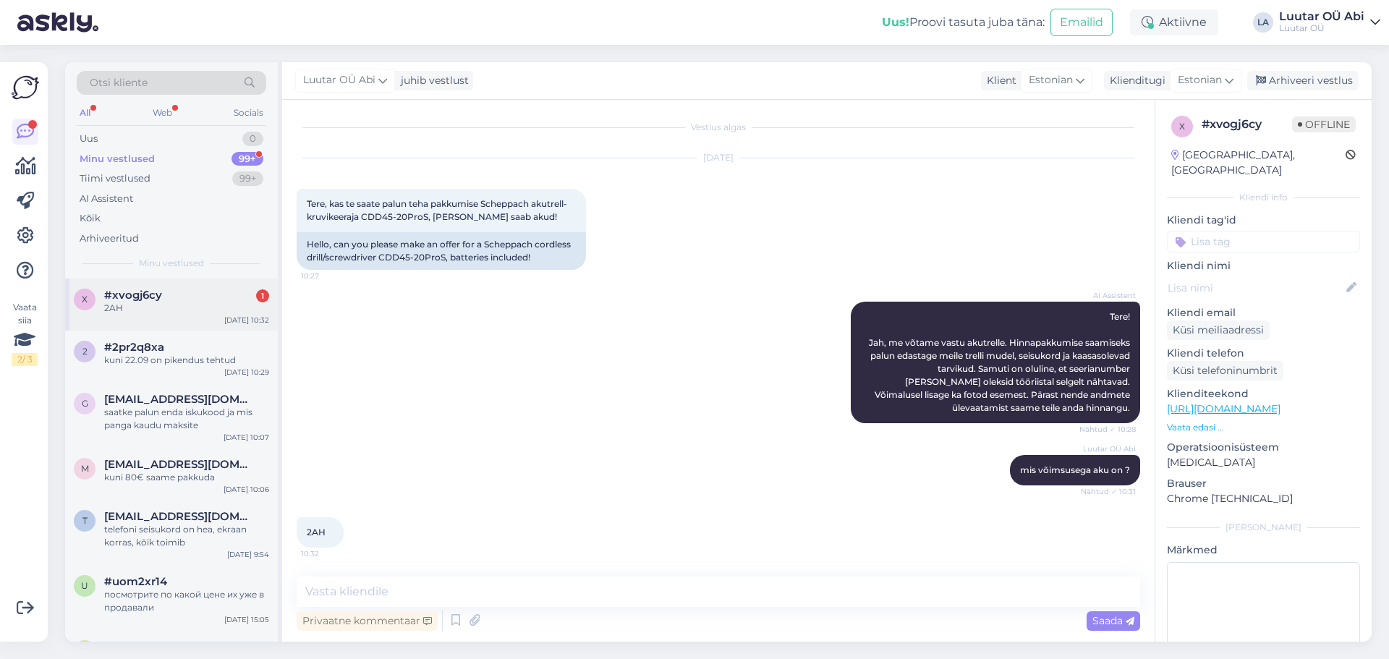
click at [208, 284] on div "x #xvogj6cy 1 2AH [DATE] 10:32" at bounding box center [171, 305] width 213 height 52
drag, startPoint x: 178, startPoint y: 139, endPoint x: 178, endPoint y: 149, distance: 10.1
click at [178, 138] on div "Uus 1" at bounding box center [172, 139] width 190 height 20
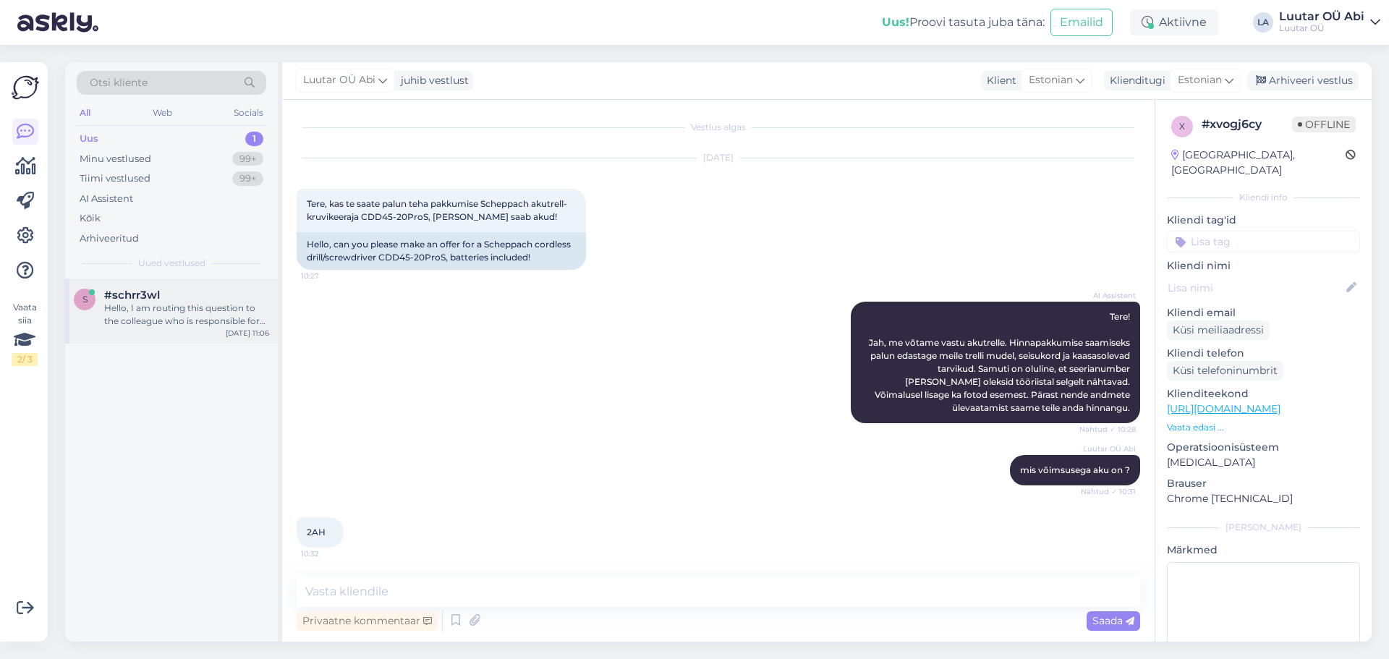
drag, startPoint x: 170, startPoint y: 310, endPoint x: 249, endPoint y: 310, distance: 78.9
click at [170, 308] on div "Hello, I am routing this question to the colleague who is responsible for this …" at bounding box center [186, 315] width 165 height 26
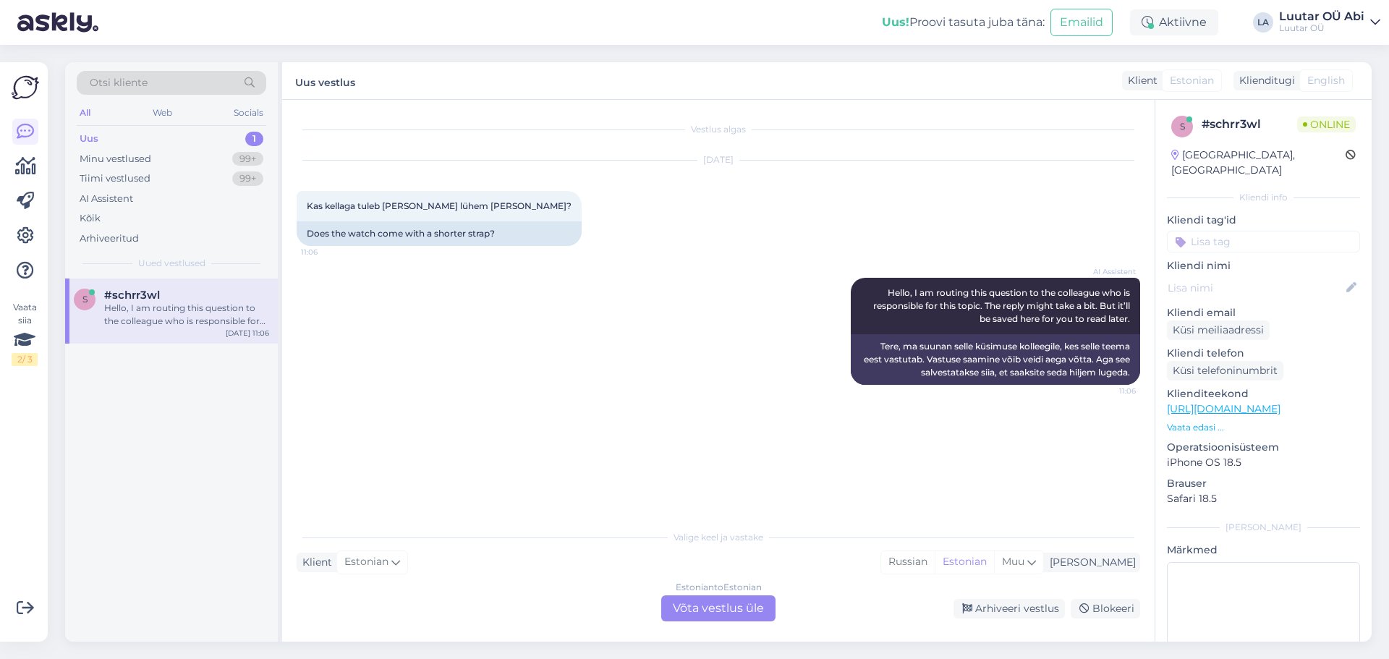
click at [693, 601] on div "Estonian to Estonian Võta vestlus üle" at bounding box center [718, 608] width 114 height 26
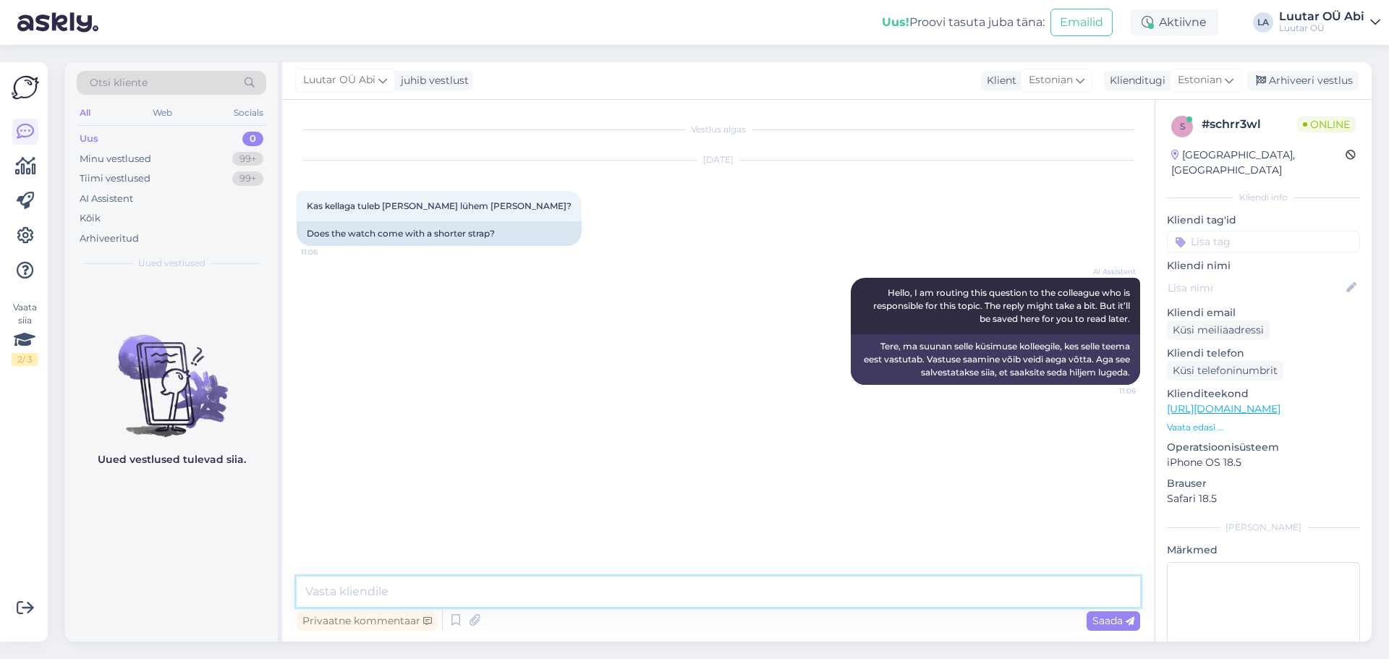
click at [587, 593] on textarea at bounding box center [719, 592] width 844 height 30
type textarea "mis kellast on jutt ?"
click at [751, 376] on div "AI Assistent Hello, I am routing this question to the colleague who is responsi…" at bounding box center [719, 331] width 844 height 139
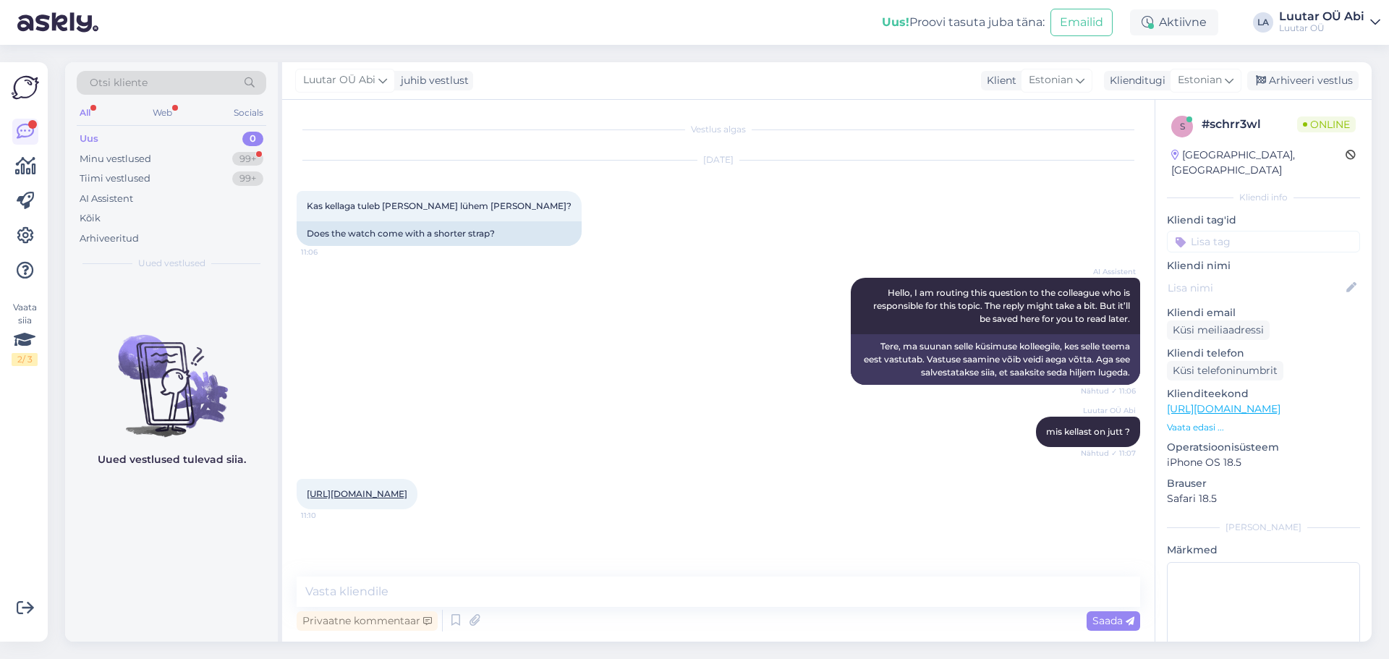
click at [407, 495] on link "[URL][DOMAIN_NAME]" at bounding box center [357, 493] width 101 height 11
click at [437, 586] on textarea at bounding box center [719, 592] width 844 height 30
type textarea "E"
type textarea "ei ole, ainult laadija on kaasas"
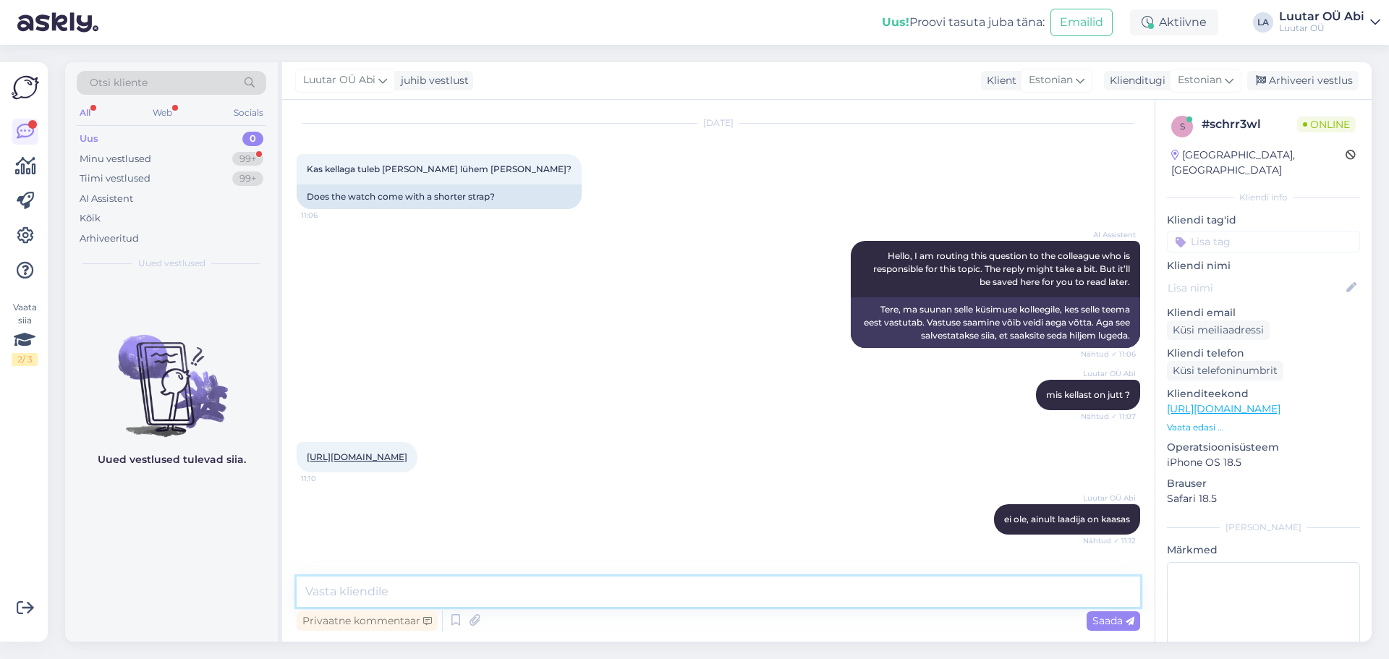
scroll to position [99, 0]
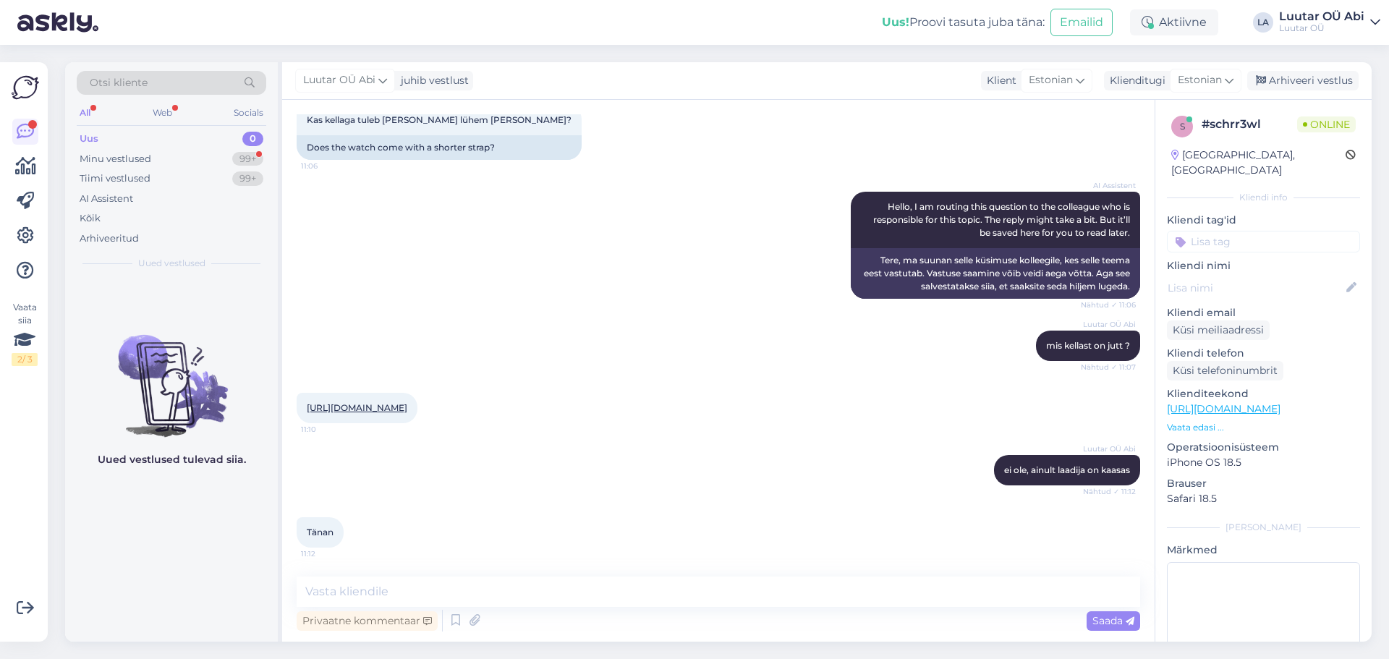
click at [197, 146] on div "Uus 0" at bounding box center [172, 139] width 190 height 20
click at [204, 154] on div "Minu vestlused 99+" at bounding box center [172, 159] width 190 height 20
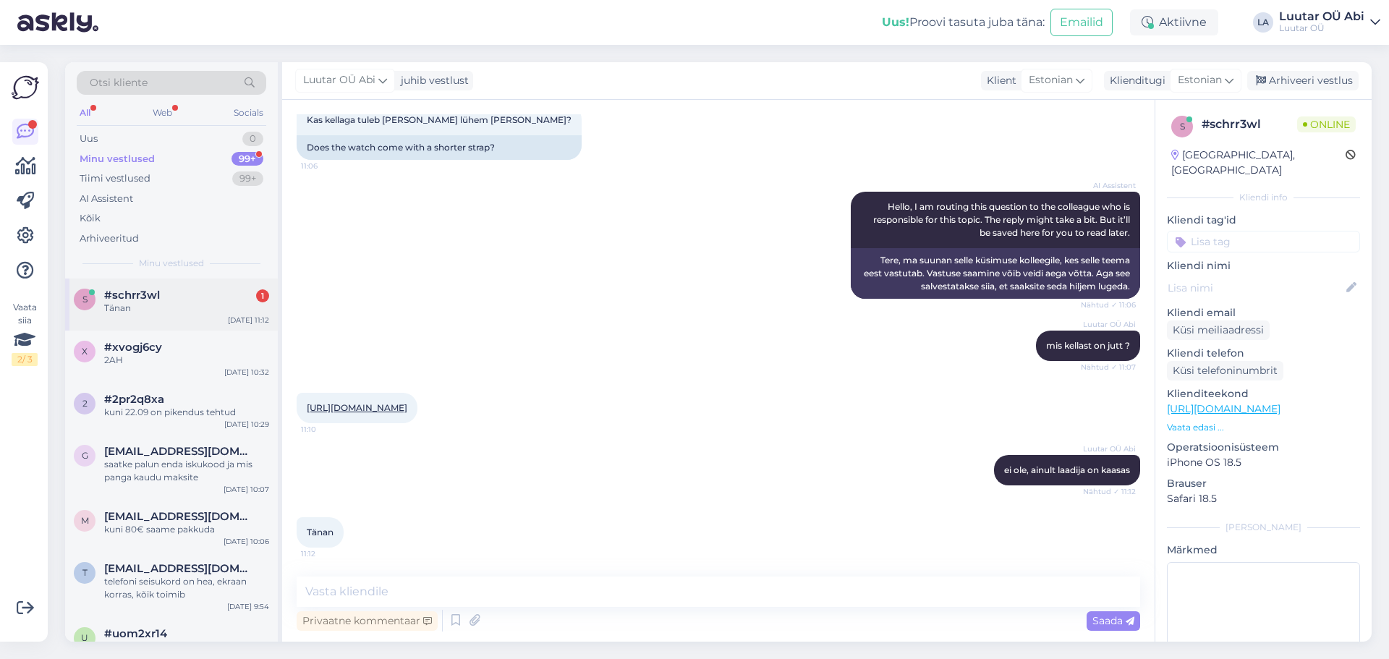
click at [220, 297] on div "#schrr3wl 1" at bounding box center [186, 295] width 165 height 13
click at [212, 349] on div "#xvogj6cy" at bounding box center [186, 347] width 165 height 13
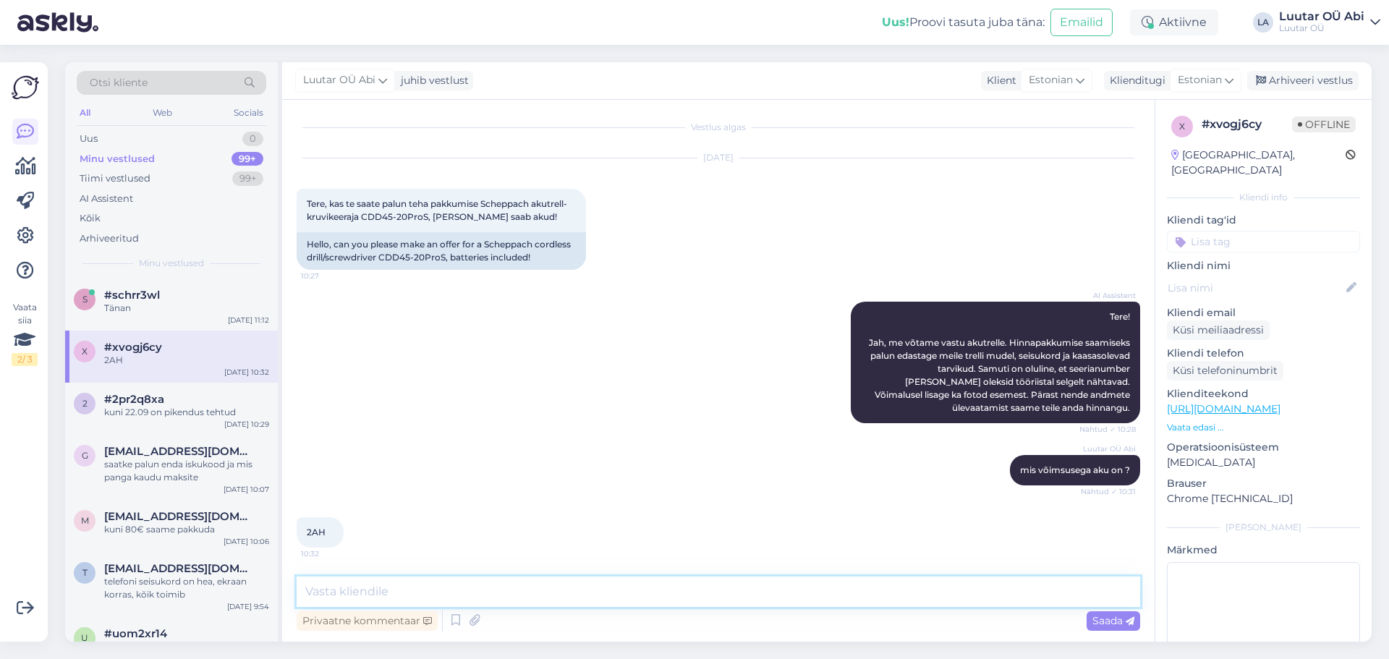
click at [399, 587] on textarea at bounding box center [719, 592] width 844 height 30
type textarea "kahjuks antud tööriista vastu ei võta"
